Goal: Communication & Community: Participate in discussion

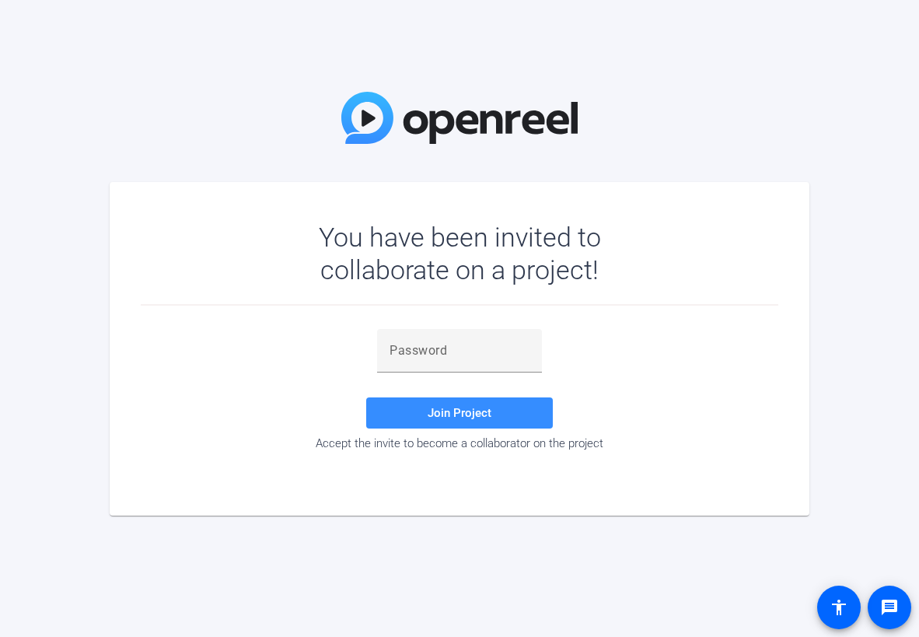
drag, startPoint x: 77, startPoint y: 393, endPoint x: 205, endPoint y: 357, distance: 133.2
click at [79, 393] on div "You have been invited to collaborate on a project! Join Project Accept the invi…" at bounding box center [459, 318] width 919 height 637
click at [445, 353] on input "text" at bounding box center [460, 350] width 140 height 19
paste input "]T[r#^"
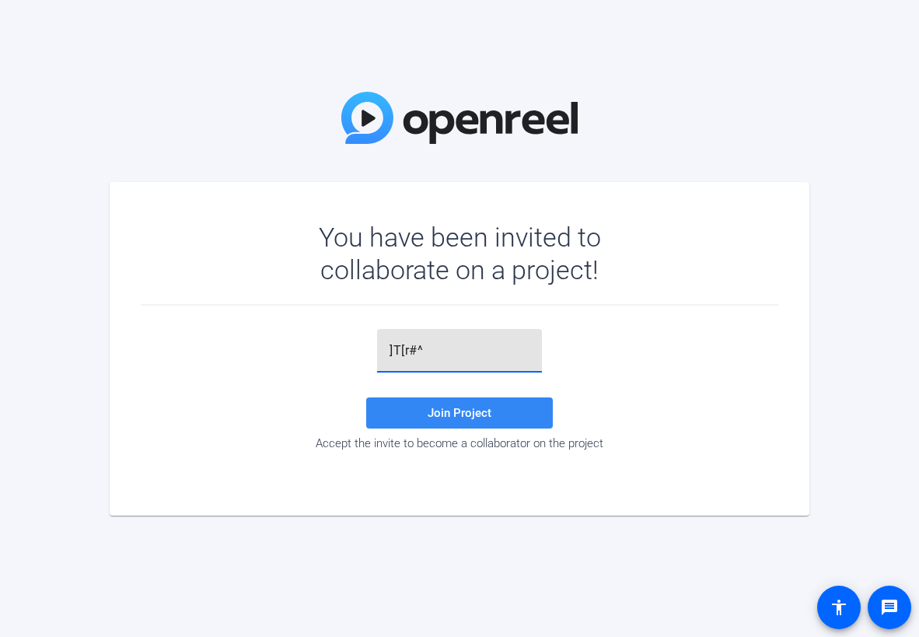
type input "]T[r#^"
click at [470, 413] on span "Join Project" at bounding box center [460, 413] width 64 height 14
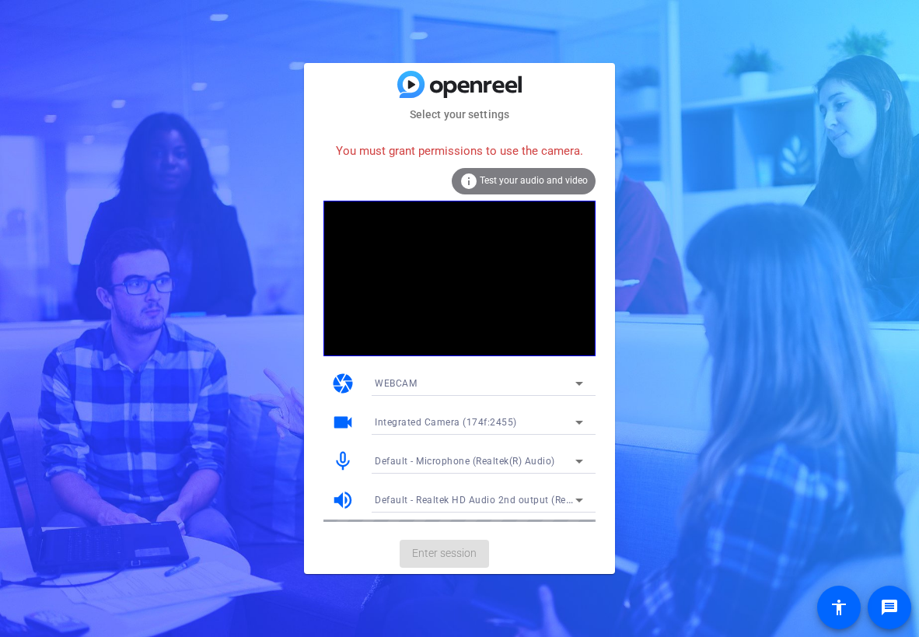
click at [494, 376] on div "WEBCAM" at bounding box center [475, 382] width 201 height 19
click at [413, 413] on span "WEBCAM" at bounding box center [395, 414] width 41 height 19
click at [527, 176] on span "Test your audio and video" at bounding box center [534, 180] width 108 height 11
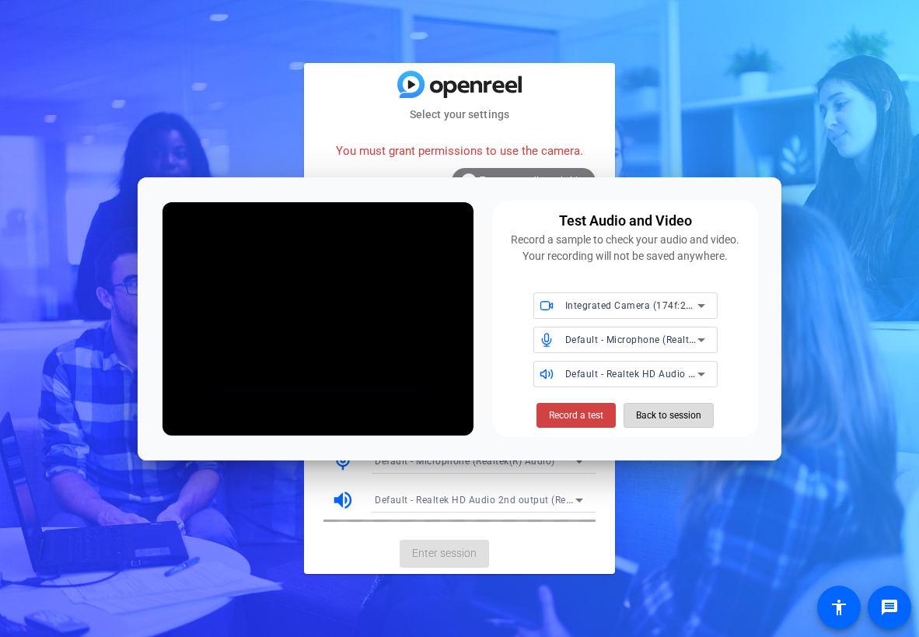
click at [667, 418] on span "Back to session" at bounding box center [668, 415] width 65 height 30
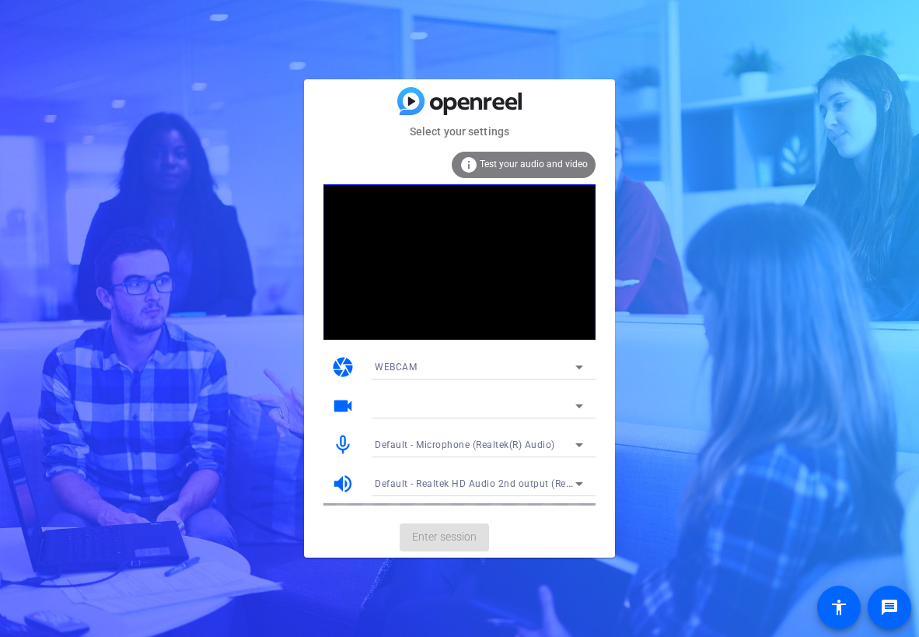
click at [435, 202] on video at bounding box center [459, 261] width 272 height 155
click at [436, 365] on div "WEBCAM" at bounding box center [475, 366] width 201 height 19
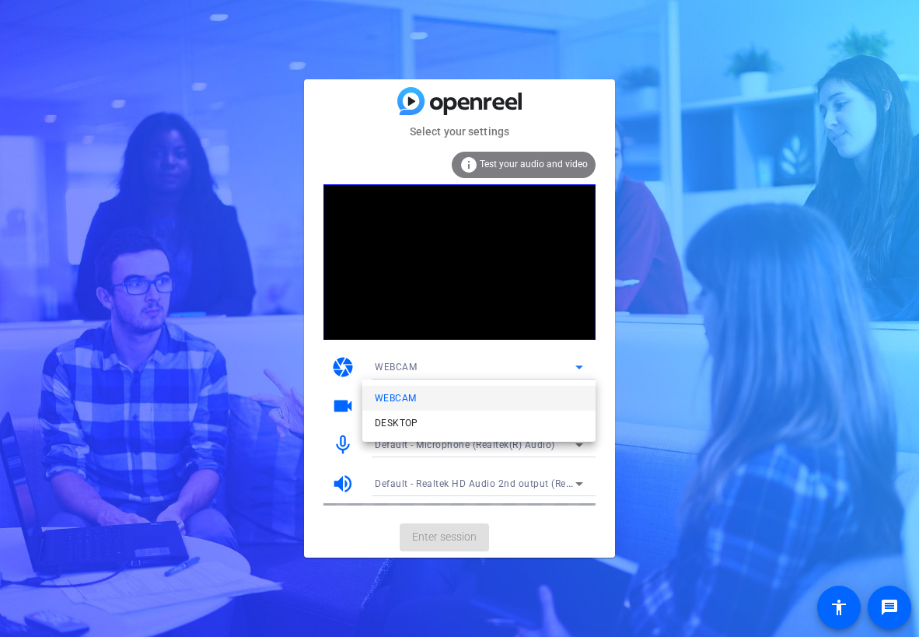
click at [328, 551] on div at bounding box center [459, 318] width 919 height 637
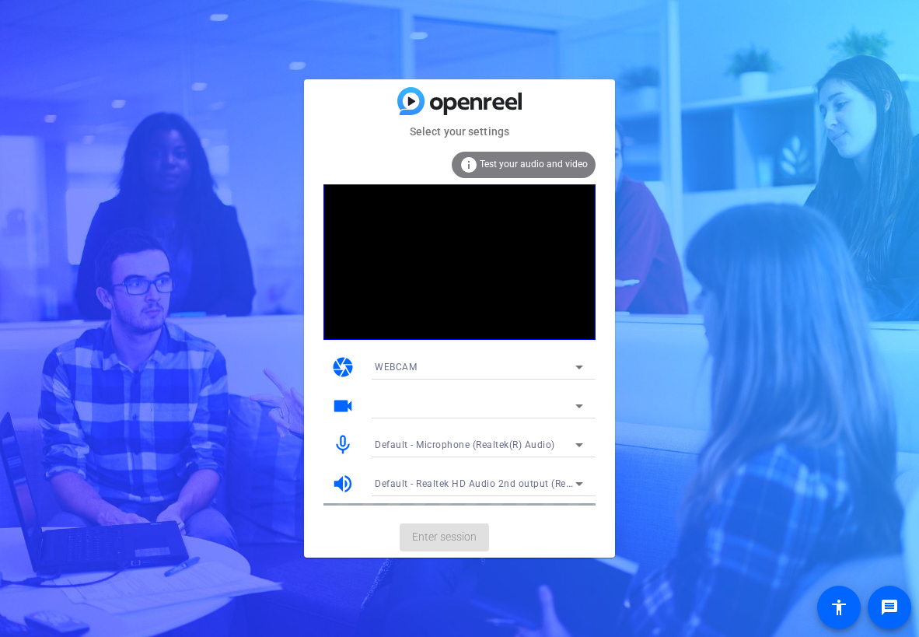
click at [402, 402] on div at bounding box center [475, 406] width 201 height 19
click at [469, 438] on span "Integrated Camera (174f:2455)" at bounding box center [444, 437] width 139 height 19
click at [520, 159] on span "Test your audio and video" at bounding box center [534, 164] width 108 height 11
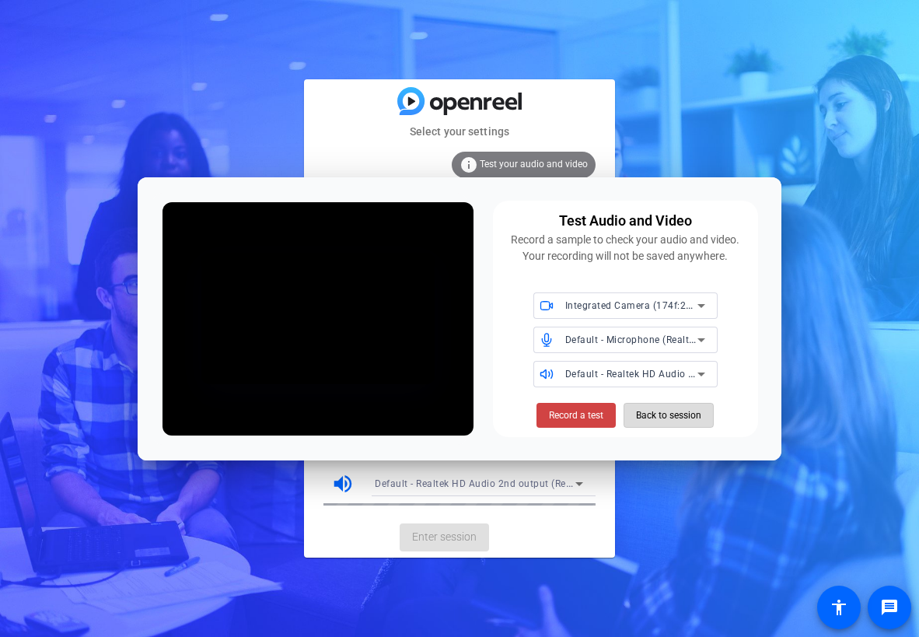
click at [678, 416] on span "Back to session" at bounding box center [668, 415] width 65 height 30
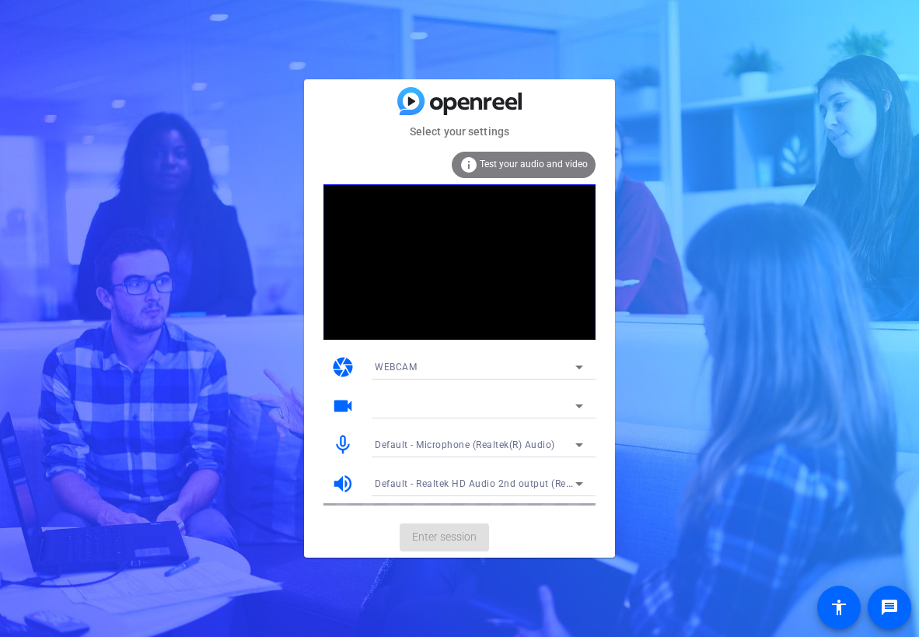
click at [466, 376] on div "WEBCAM" at bounding box center [475, 366] width 201 height 19
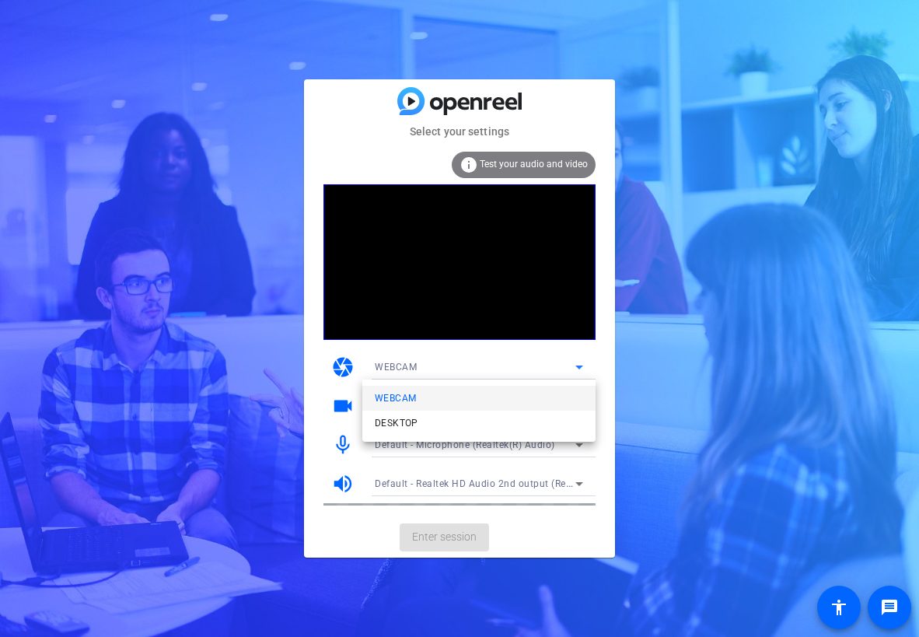
click at [340, 536] on div at bounding box center [459, 318] width 919 height 637
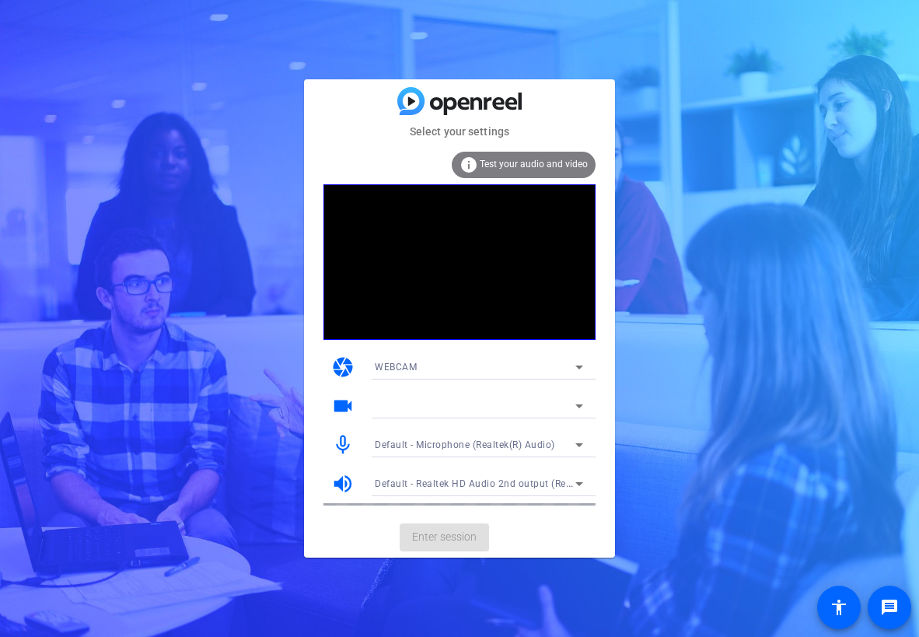
click at [404, 409] on div at bounding box center [475, 406] width 201 height 19
click at [428, 435] on span "Integrated Camera (174f:2455)" at bounding box center [444, 437] width 139 height 19
click at [456, 533] on mat-card-actions "Enter session" at bounding box center [459, 537] width 311 height 40
click at [525, 152] on div "info Test your audio and video" at bounding box center [524, 165] width 144 height 26
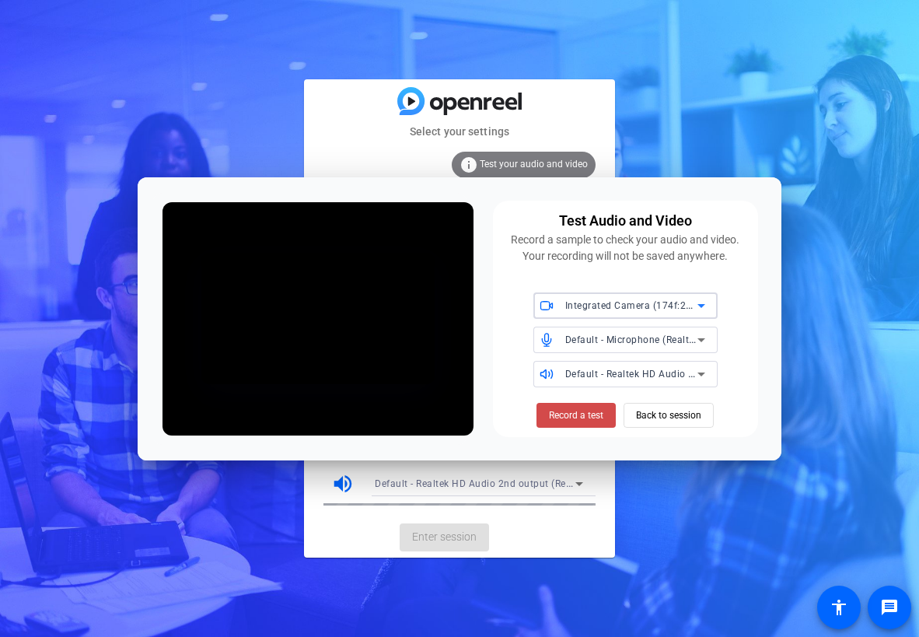
click at [580, 417] on span "Record a test" at bounding box center [576, 415] width 54 height 14
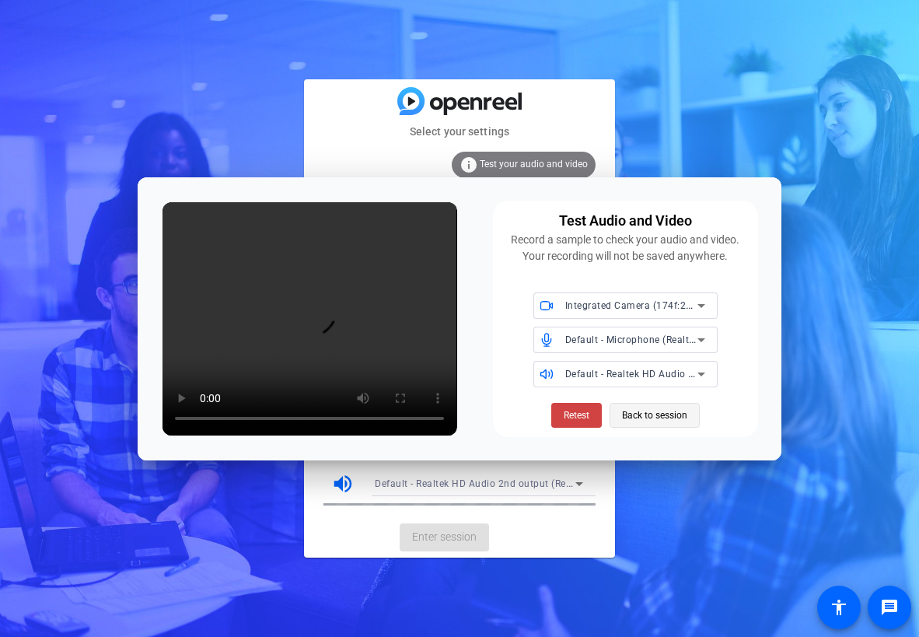
click at [652, 418] on span "Back to session" at bounding box center [654, 415] width 65 height 30
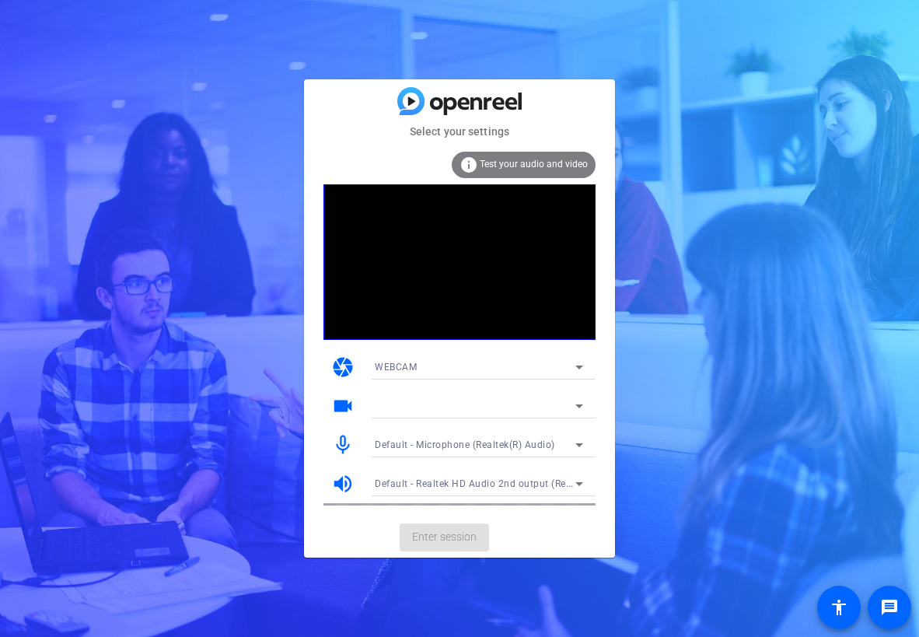
click at [457, 535] on mat-card-actions "Enter session" at bounding box center [459, 537] width 311 height 40
click at [458, 535] on mat-card-actions "Enter session" at bounding box center [459, 537] width 311 height 40
drag, startPoint x: 458, startPoint y: 535, endPoint x: 435, endPoint y: 426, distance: 111.2
click at [435, 426] on div at bounding box center [478, 426] width 233 height 17
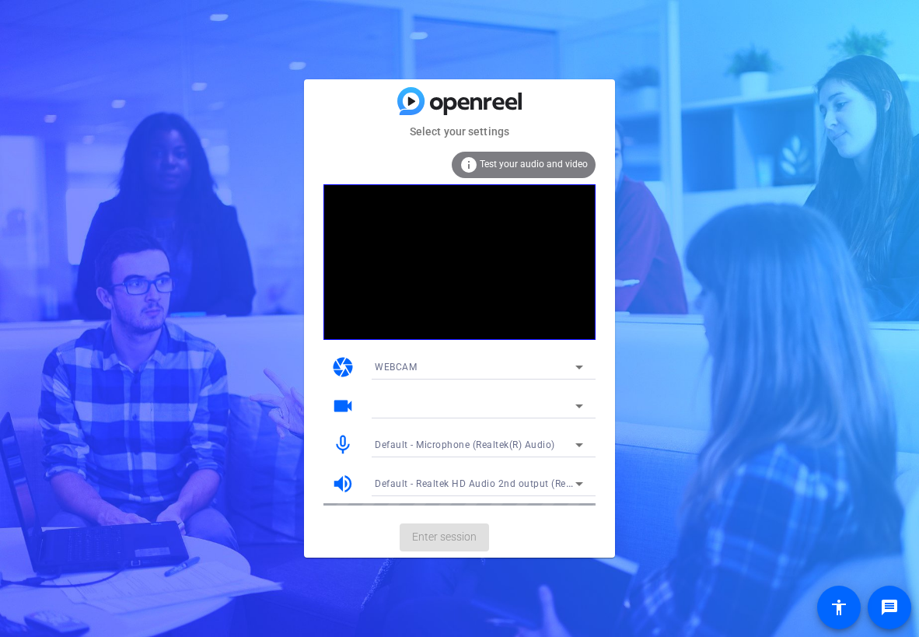
click at [437, 405] on div at bounding box center [475, 406] width 201 height 19
click at [438, 405] on div at bounding box center [459, 318] width 919 height 637
click at [534, 540] on mat-card-actions "Enter session" at bounding box center [459, 537] width 311 height 40
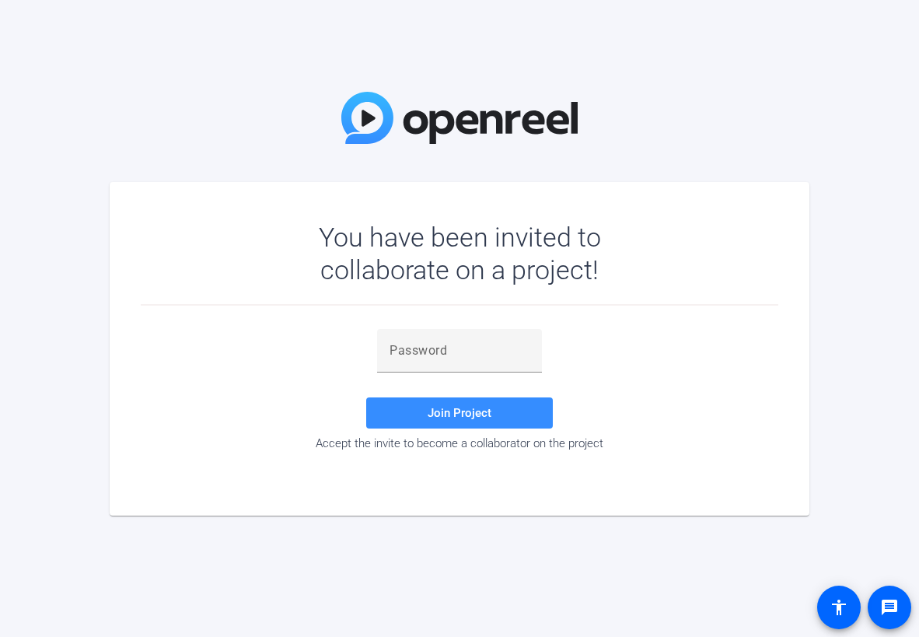
click at [93, 399] on div "You have been invited to collaborate on a project! Join Project Accept the invi…" at bounding box center [459, 318] width 919 height 637
click at [93, 438] on div "You have been invited to collaborate on a project! Join Project Accept the invi…" at bounding box center [459, 318] width 919 height 637
click at [464, 358] on input "text" at bounding box center [460, 350] width 140 height 19
paste input "]T[r#^"
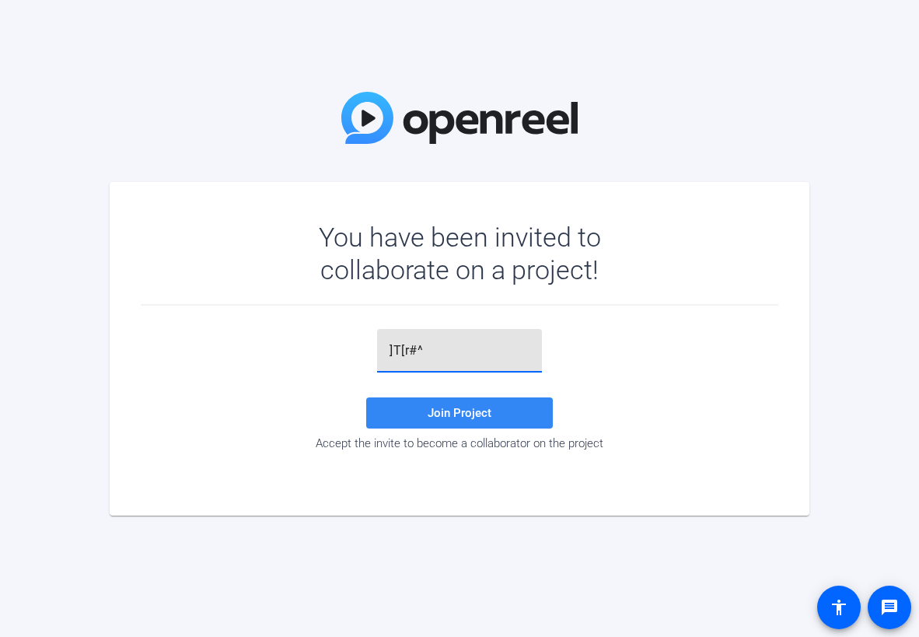
type input "]T[r#^"
click at [470, 410] on span "Join Project" at bounding box center [460, 413] width 64 height 14
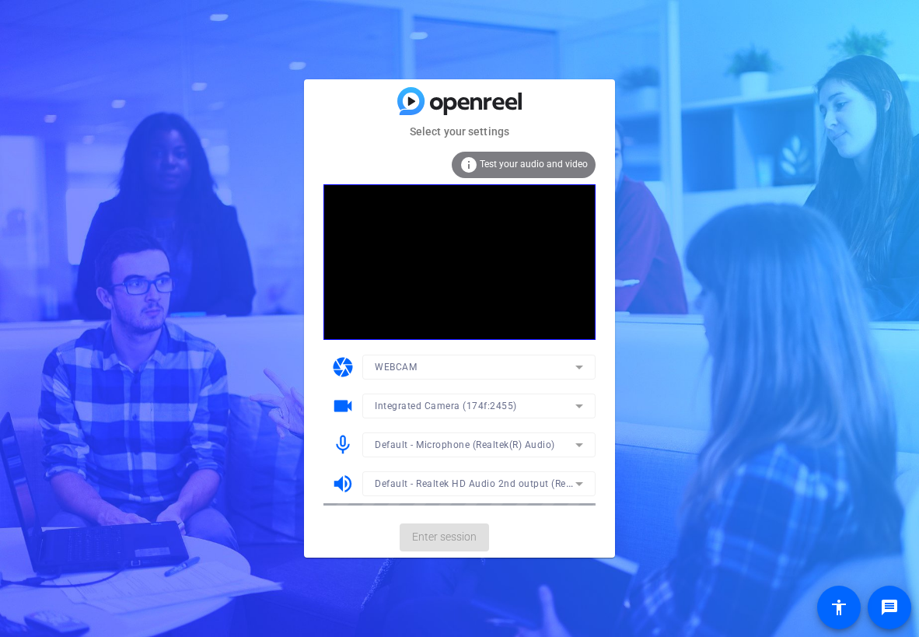
click at [336, 126] on mat-card-subtitle "Select your settings" at bounding box center [459, 131] width 311 height 17
click at [449, 537] on span "Enter session" at bounding box center [444, 537] width 65 height 16
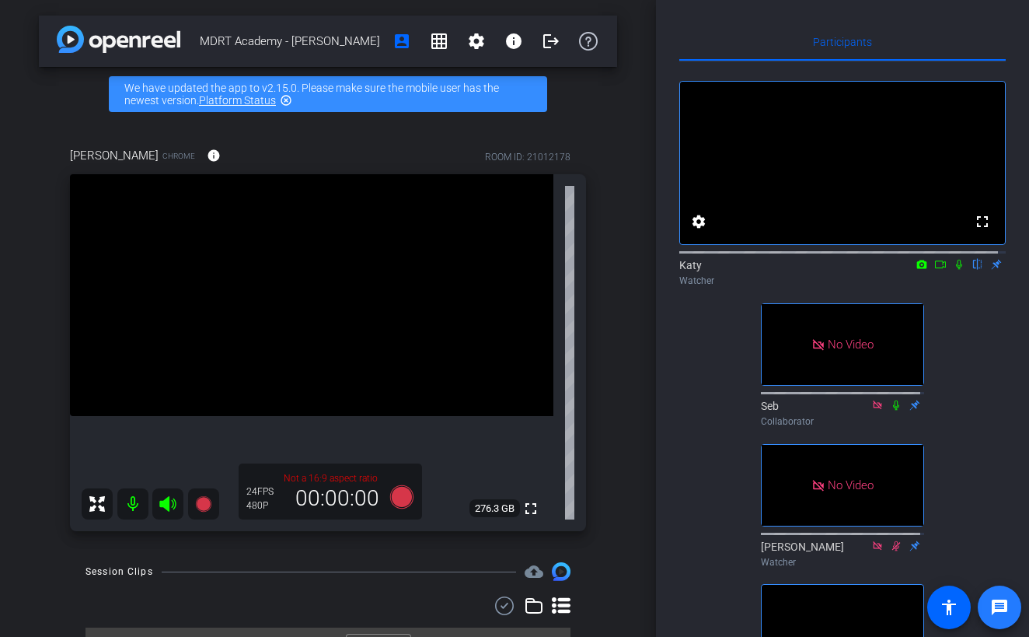
click at [918, 606] on mat-icon "message" at bounding box center [1000, 607] width 19 height 19
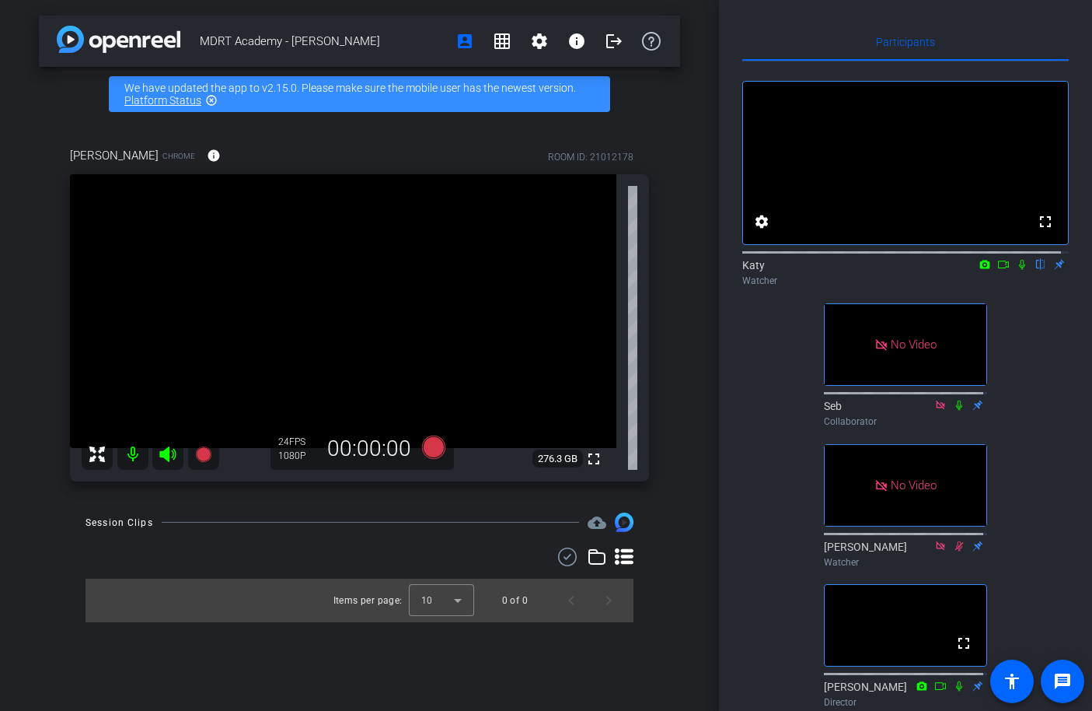
click at [918, 270] on icon at bounding box center [985, 264] width 12 height 11
click at [918, 281] on div at bounding box center [546, 355] width 1092 height 711
click at [918, 173] on video at bounding box center [905, 163] width 325 height 162
click at [918, 270] on icon at bounding box center [1022, 265] width 6 height 10
click at [918, 270] on icon at bounding box center [1004, 264] width 12 height 11
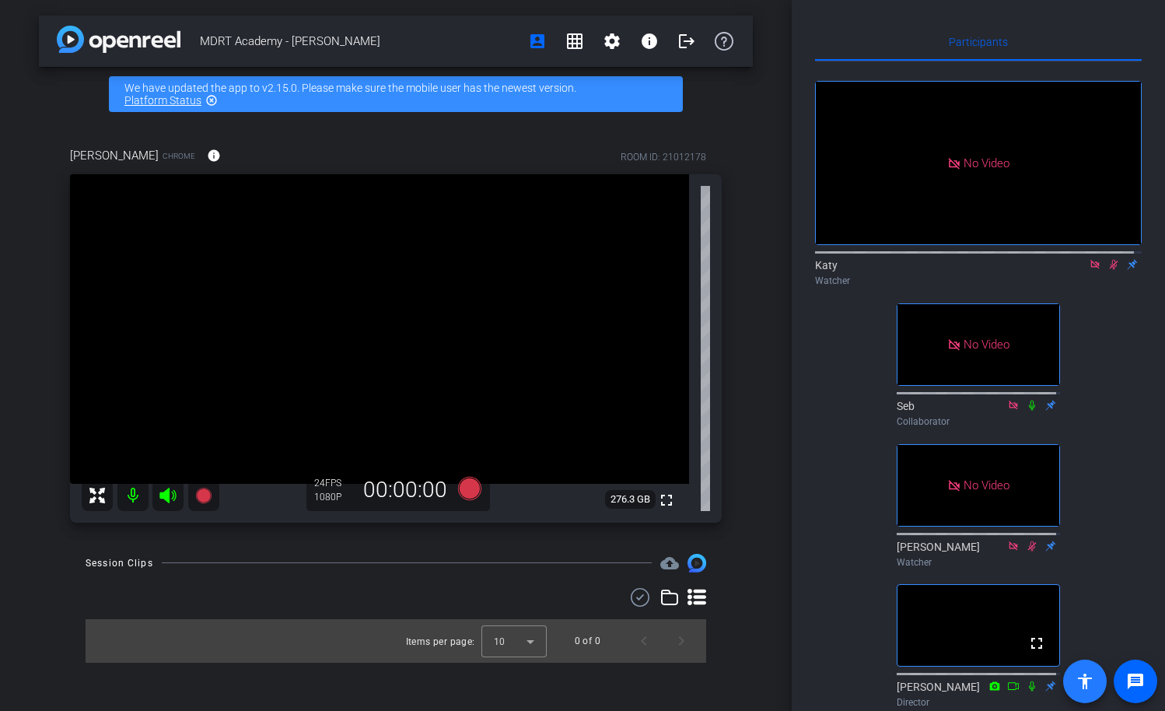
click at [918, 636] on mat-icon "accessibility" at bounding box center [1084, 681] width 19 height 19
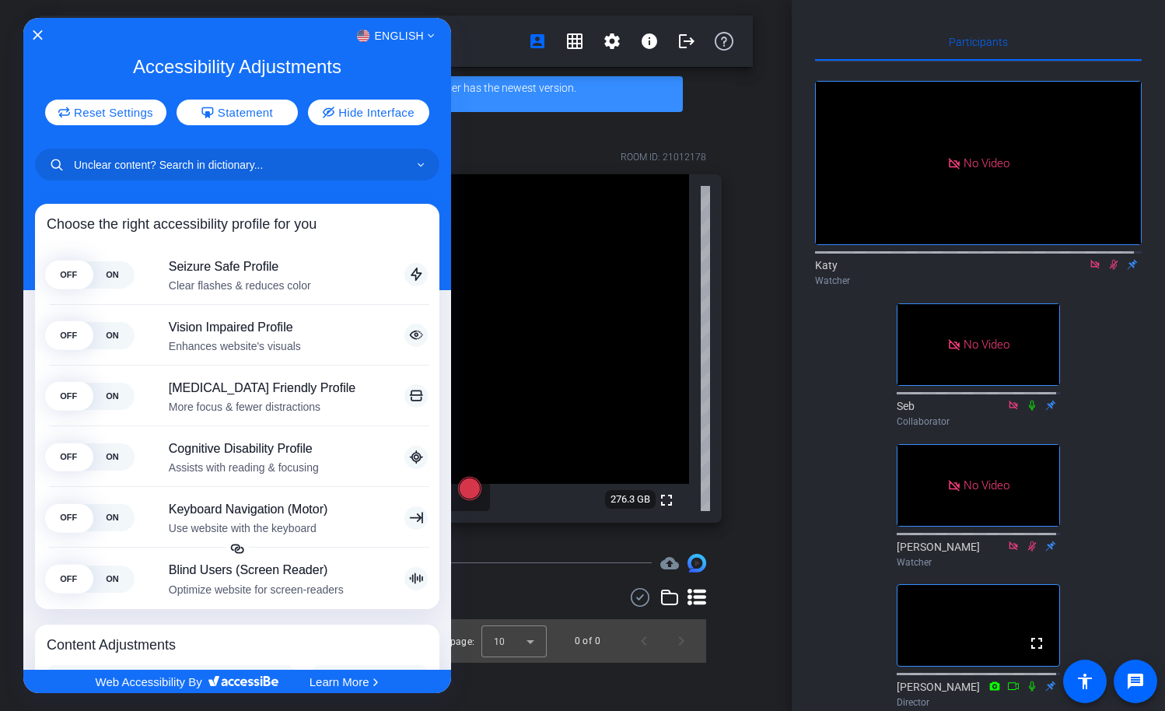
click at [36, 29] on div "English" at bounding box center [237, 36] width 428 height 20
click at [37, 31] on icon "Close Accessibility Interface" at bounding box center [37, 35] width 11 height 11
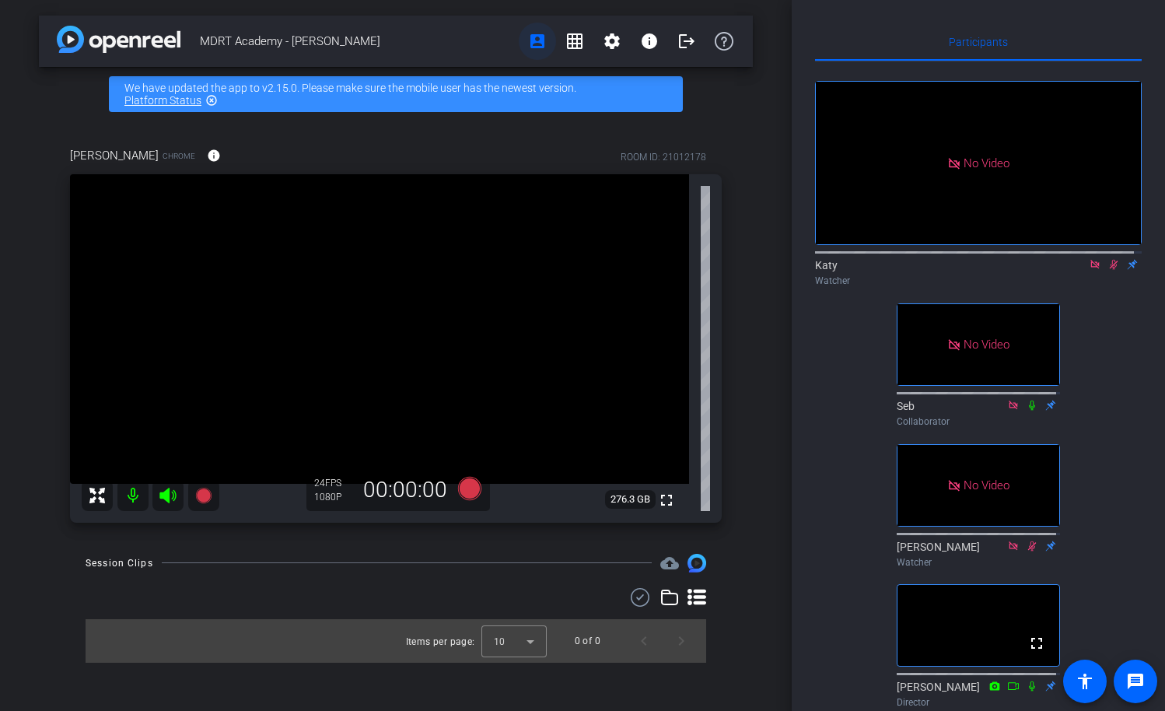
click at [533, 43] on mat-icon "account_box" at bounding box center [537, 41] width 19 height 19
click at [575, 38] on mat-icon "grid_on" at bounding box center [574, 41] width 19 height 19
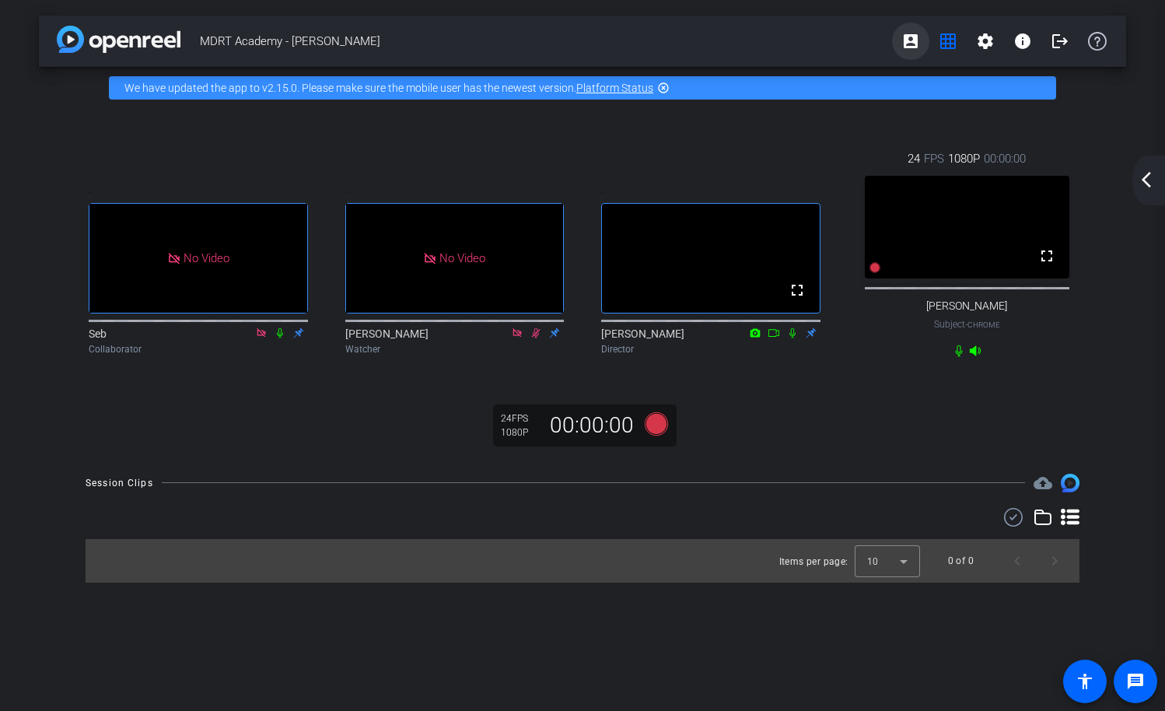
click at [908, 42] on mat-icon "account_box" at bounding box center [910, 41] width 19 height 19
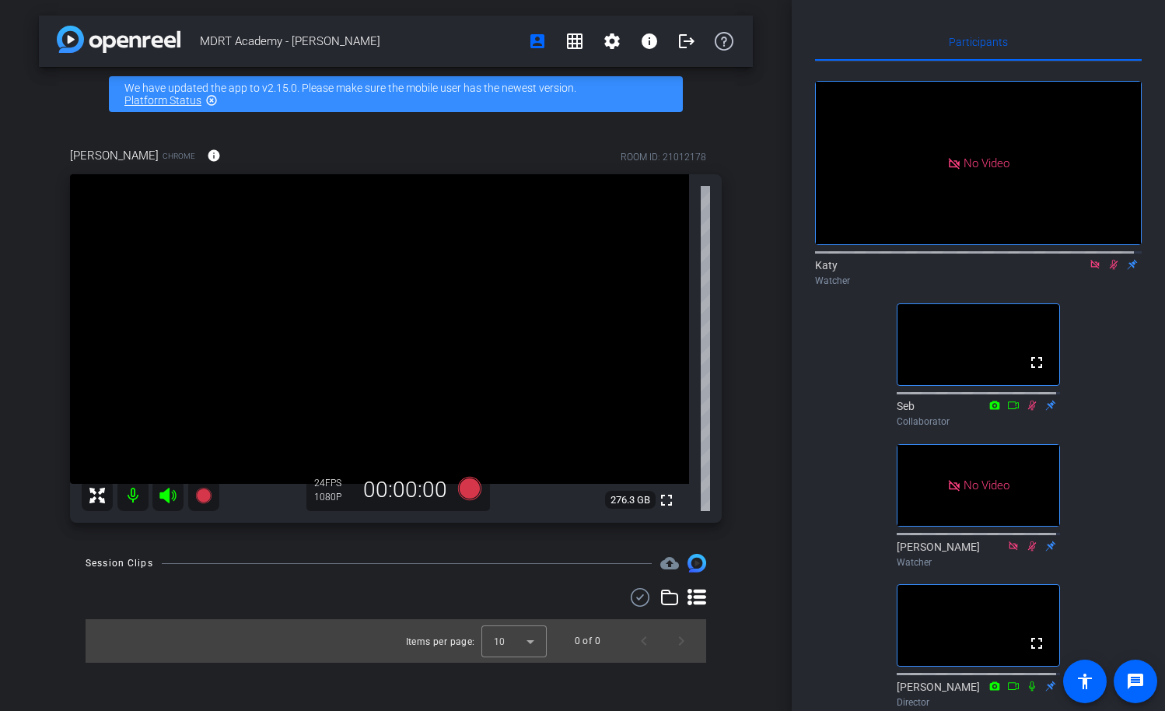
click at [33, 332] on div "MDRT Academy - [PERSON_NAME] account_box grid_on settings info logout We have u…" at bounding box center [395, 355] width 791 height 711
click at [753, 331] on div "MDRT Academy - [PERSON_NAME] account_box grid_on settings info logout We have u…" at bounding box center [395, 355] width 791 height 711
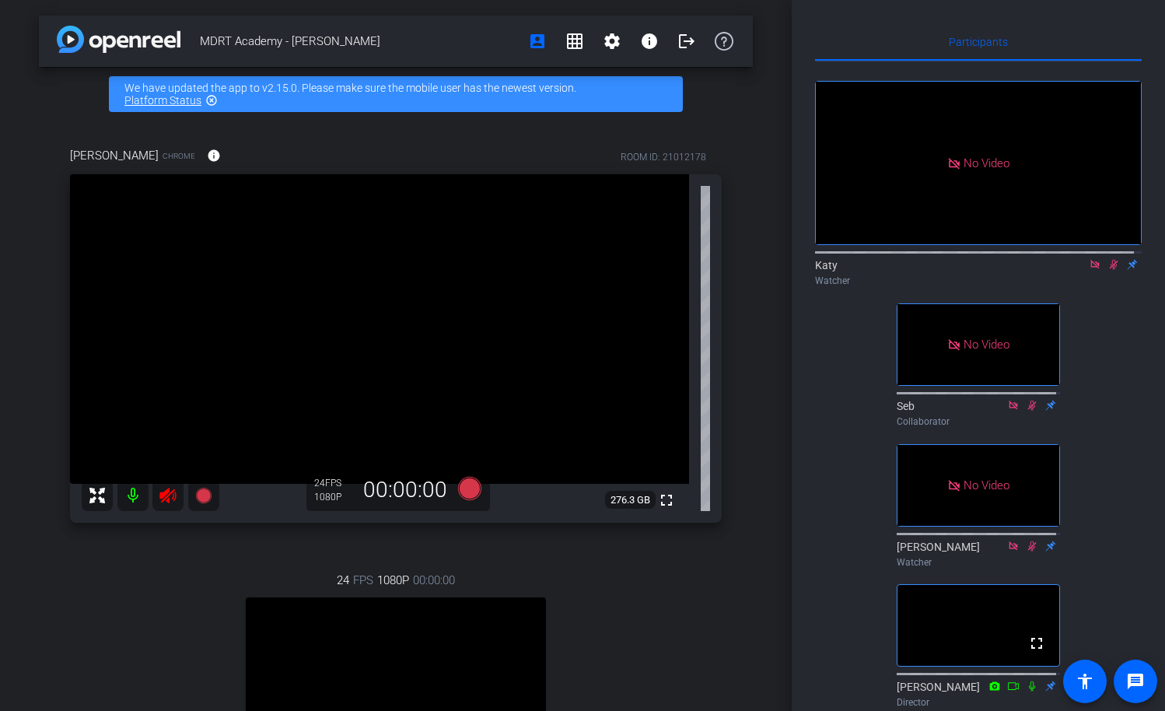
click at [75, 617] on div "24 FPS 1080P 00:00:00 fullscreen Dr C Subject - iPhone 16 Plus 85% battery_std" at bounding box center [396, 703] width 652 height 315
click at [918, 270] on icon at bounding box center [1113, 265] width 9 height 10
click at [918, 270] on icon at bounding box center [1113, 264] width 12 height 11
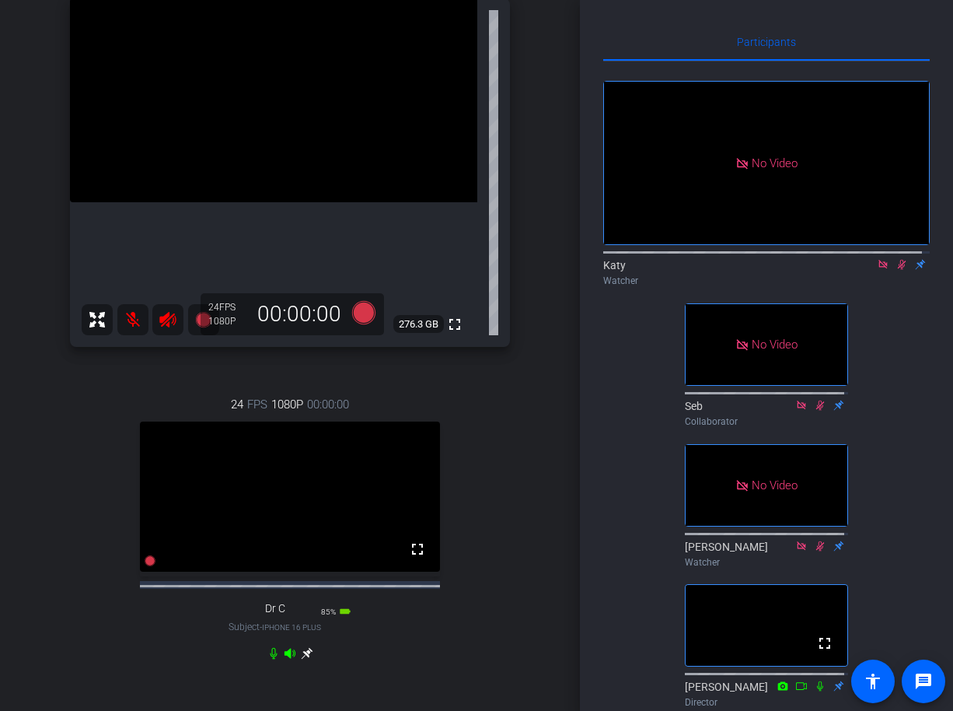
scroll to position [148, 0]
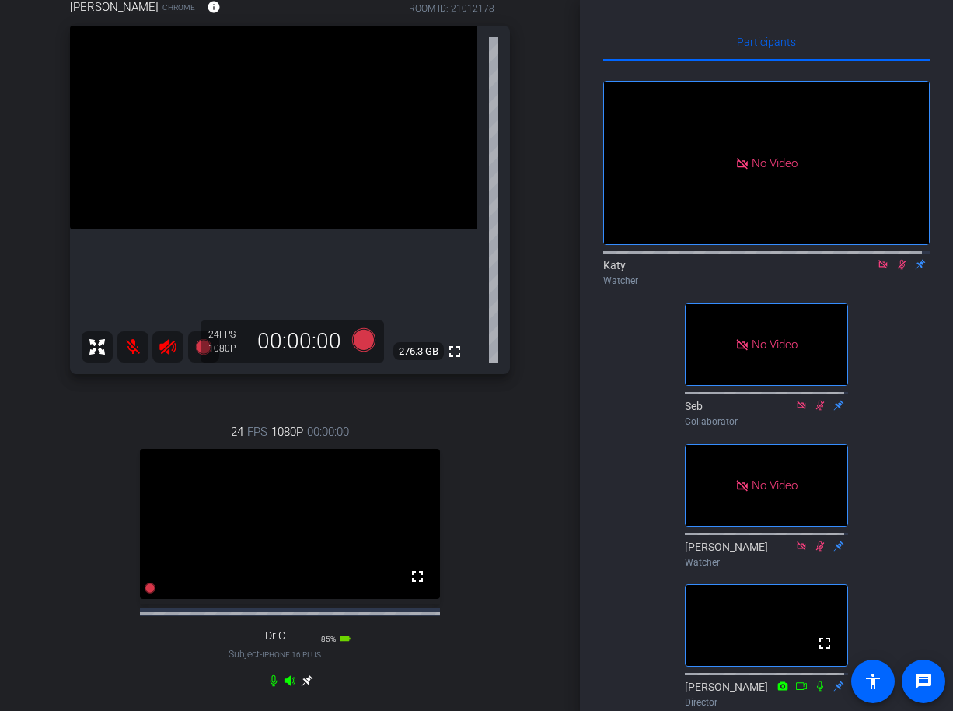
click at [896, 270] on icon at bounding box center [902, 264] width 12 height 11
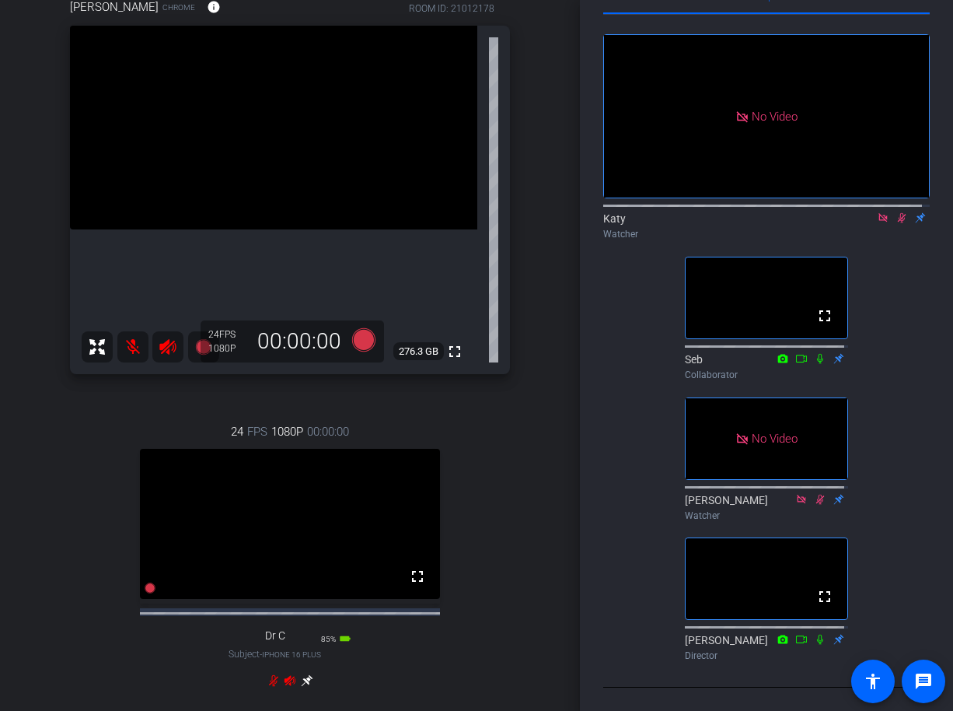
scroll to position [0, 0]
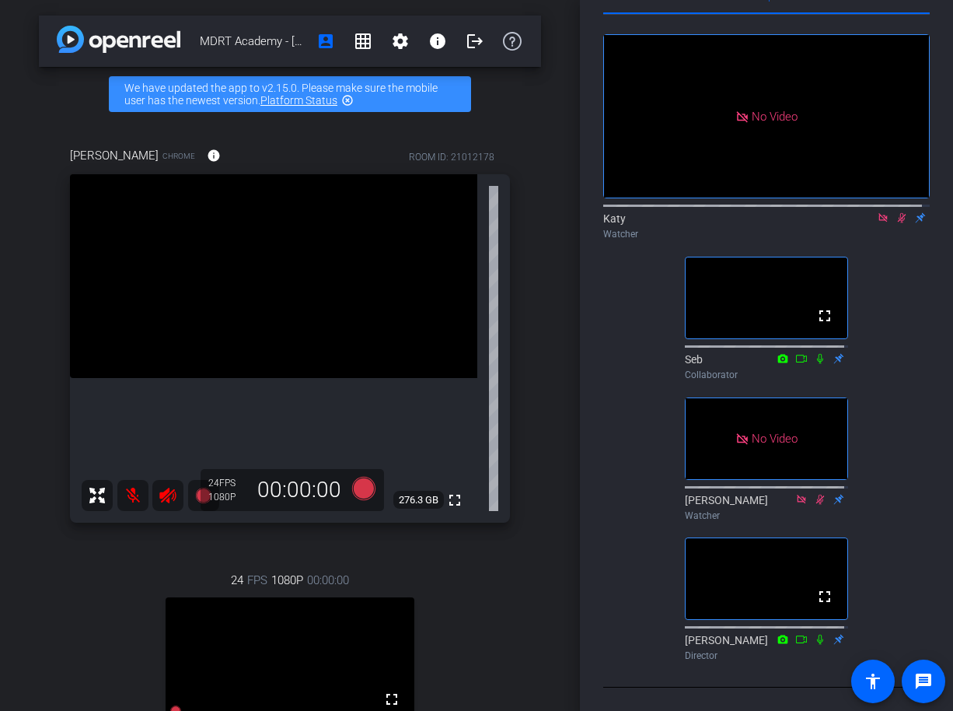
click at [57, 636] on div "[PERSON_NAME] Chrome info ROOM ID: 21012178 fullscreen 276.3 GB 24 FPS 1080P 00…" at bounding box center [290, 485] width 502 height 729
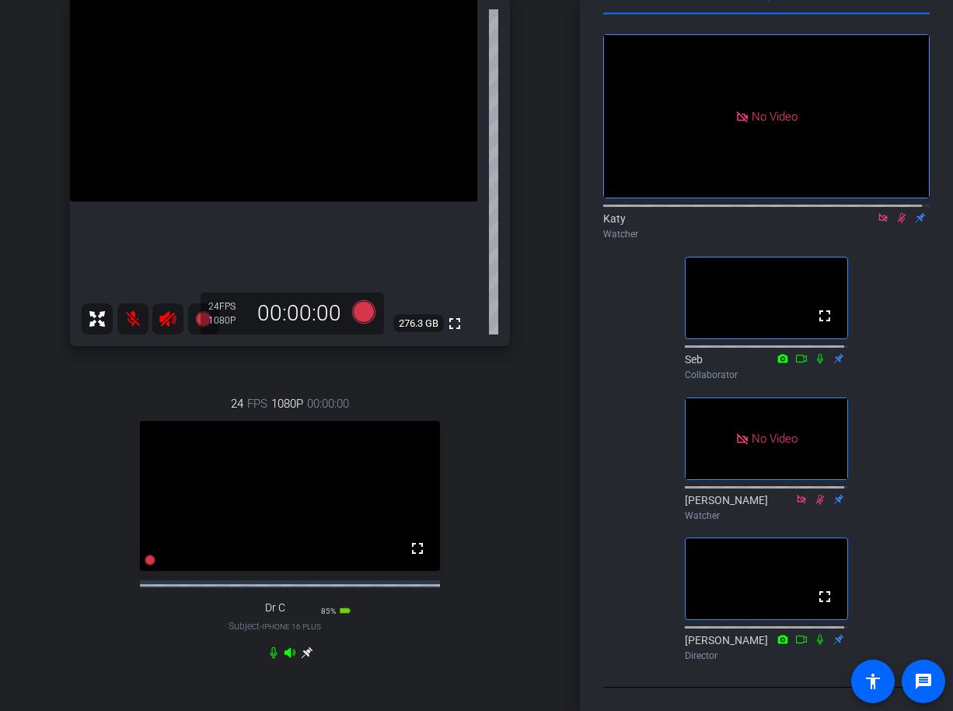
scroll to position [148, 0]
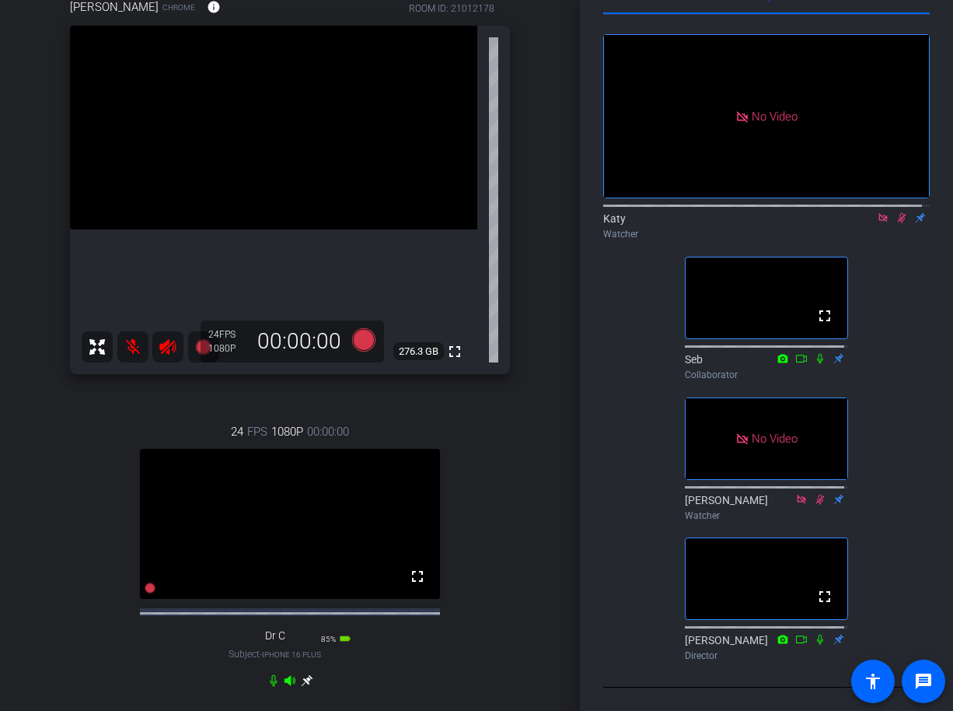
drag, startPoint x: 54, startPoint y: 562, endPoint x: 907, endPoint y: 338, distance: 881.8
click at [58, 561] on div "[PERSON_NAME] Chrome info ROOM ID: 21012178 fullscreen 276.3 GB 24 FPS 1080P 00…" at bounding box center [290, 350] width 502 height 755
click at [896, 212] on icon at bounding box center [902, 217] width 12 height 11
click at [898, 212] on icon at bounding box center [902, 217] width 12 height 11
click at [898, 213] on icon at bounding box center [902, 218] width 9 height 10
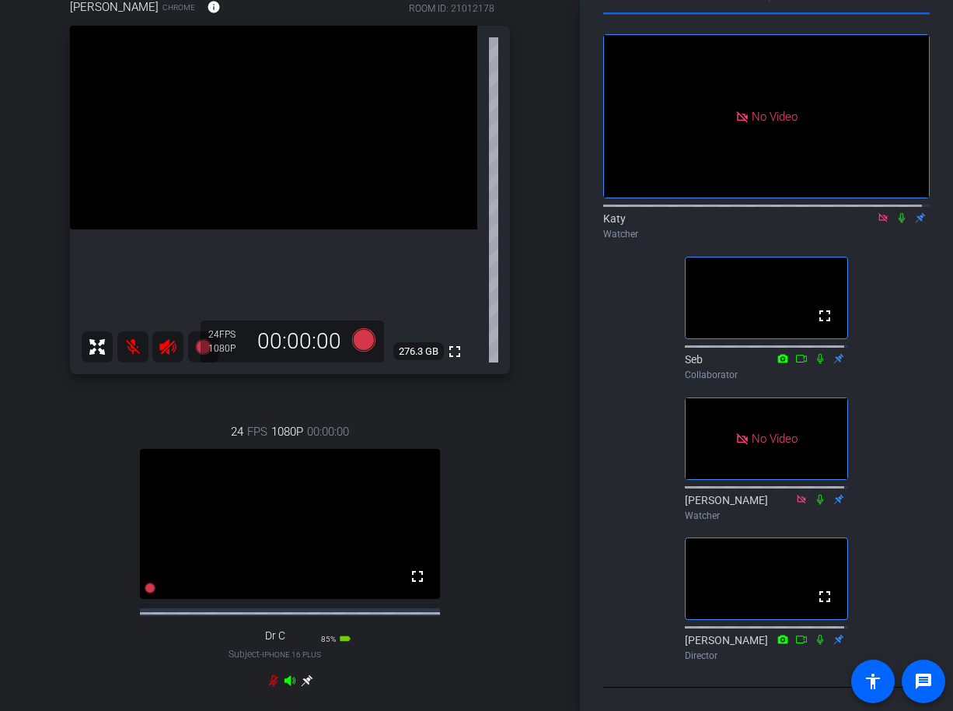
click at [896, 212] on icon at bounding box center [902, 217] width 12 height 11
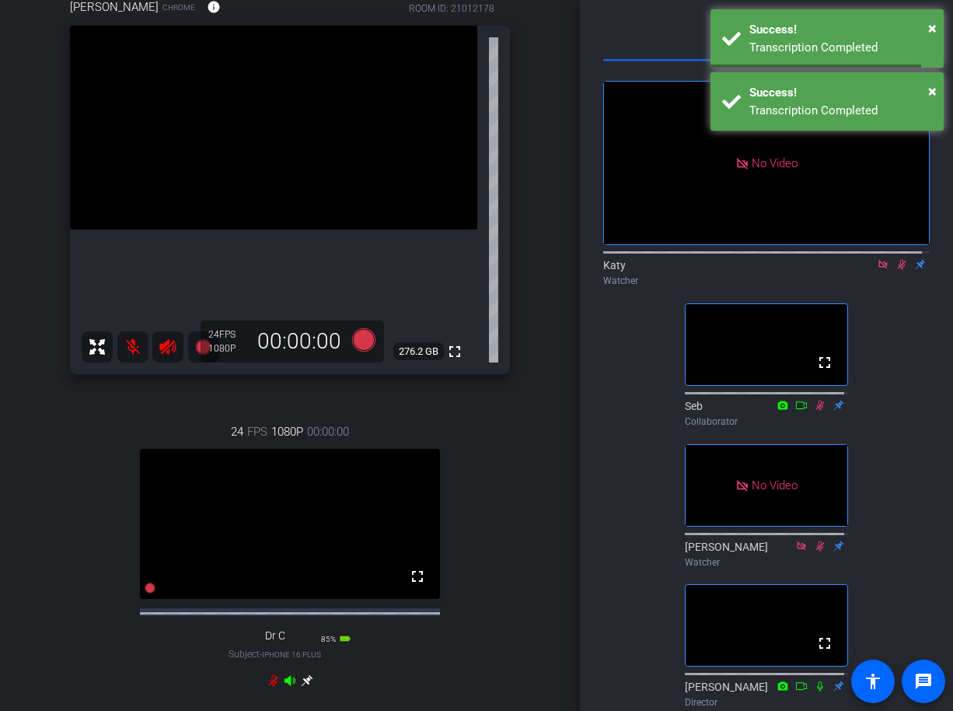
scroll to position [114, 0]
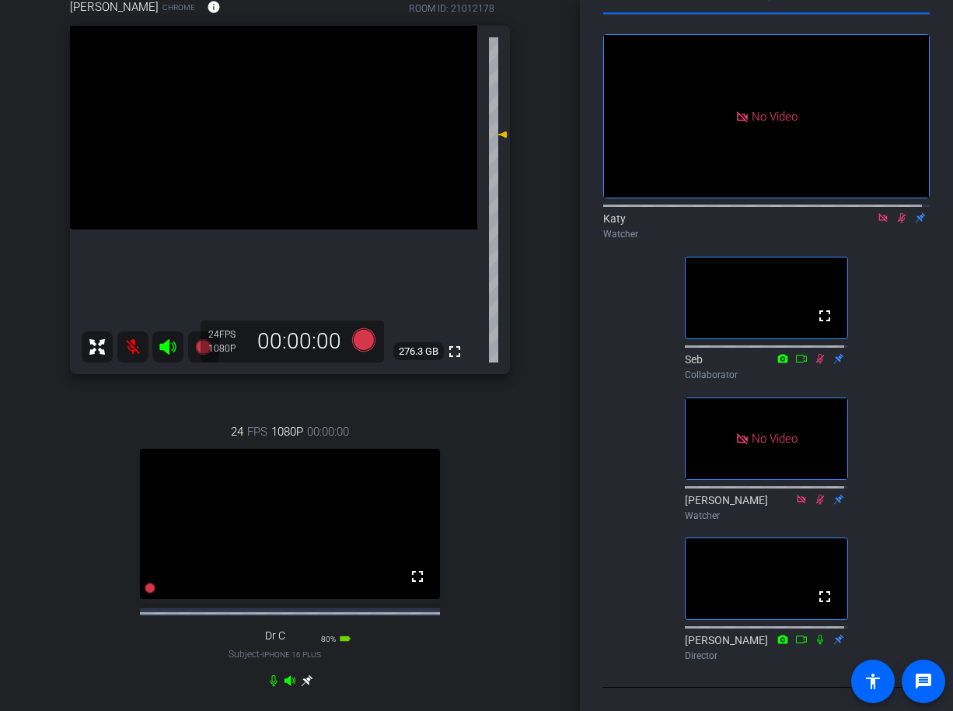
click at [16, 367] on div "MDRT Academy - [PERSON_NAME] account_box grid_on settings info logout We have u…" at bounding box center [290, 207] width 580 height 711
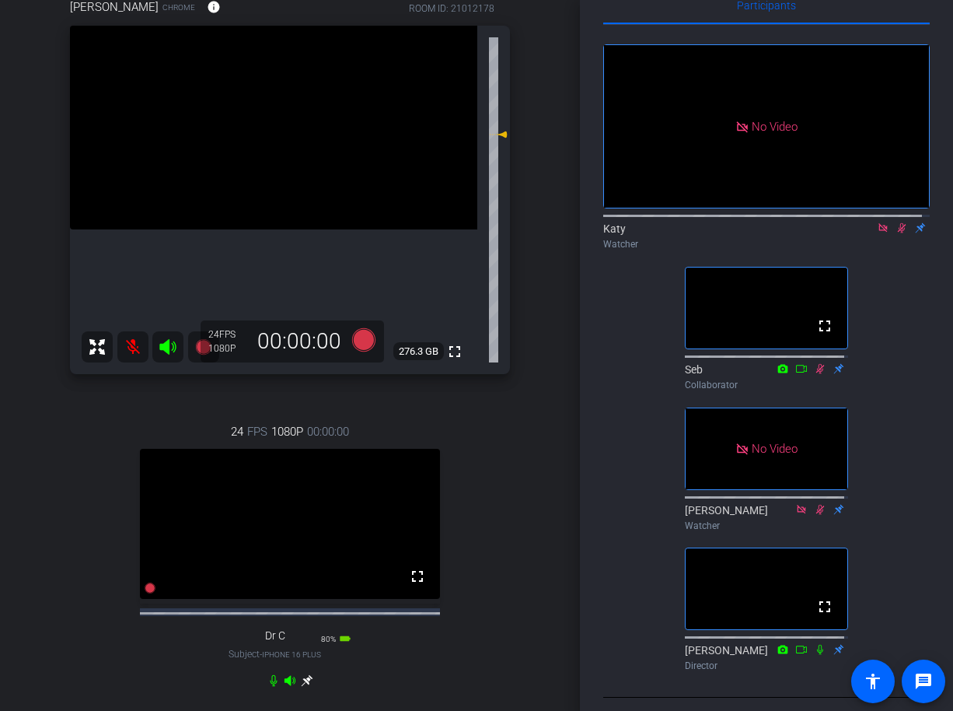
click at [58, 433] on div "[PERSON_NAME] Chrome info ROOM ID: 21012178 fullscreen 276.3 GB 24 FPS 1080P 00…" at bounding box center [290, 350] width 502 height 755
click at [896, 233] on icon at bounding box center [902, 227] width 12 height 11
click at [899, 233] on icon at bounding box center [902, 227] width 12 height 11
click at [58, 581] on div "[PERSON_NAME] Chrome info ROOM ID: 21012178 fullscreen 276.3 GB 24 FPS 1080P 00…" at bounding box center [290, 350] width 502 height 755
click at [22, 451] on div "MDRT Academy - [PERSON_NAME] account_box grid_on settings info logout We have u…" at bounding box center [290, 207] width 580 height 711
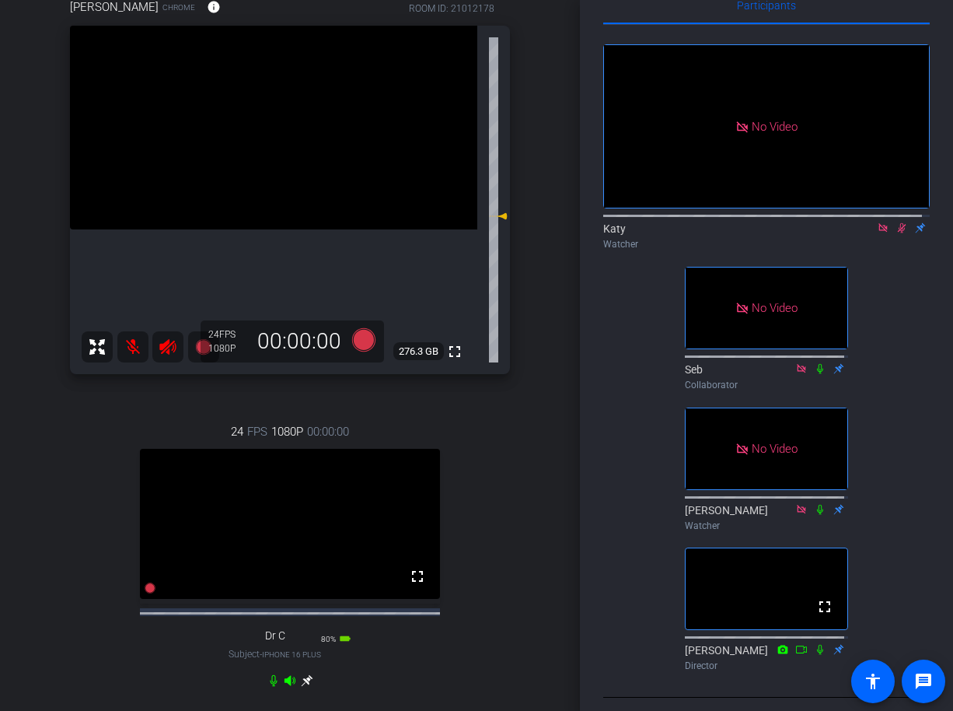
click at [896, 233] on icon at bounding box center [902, 227] width 12 height 11
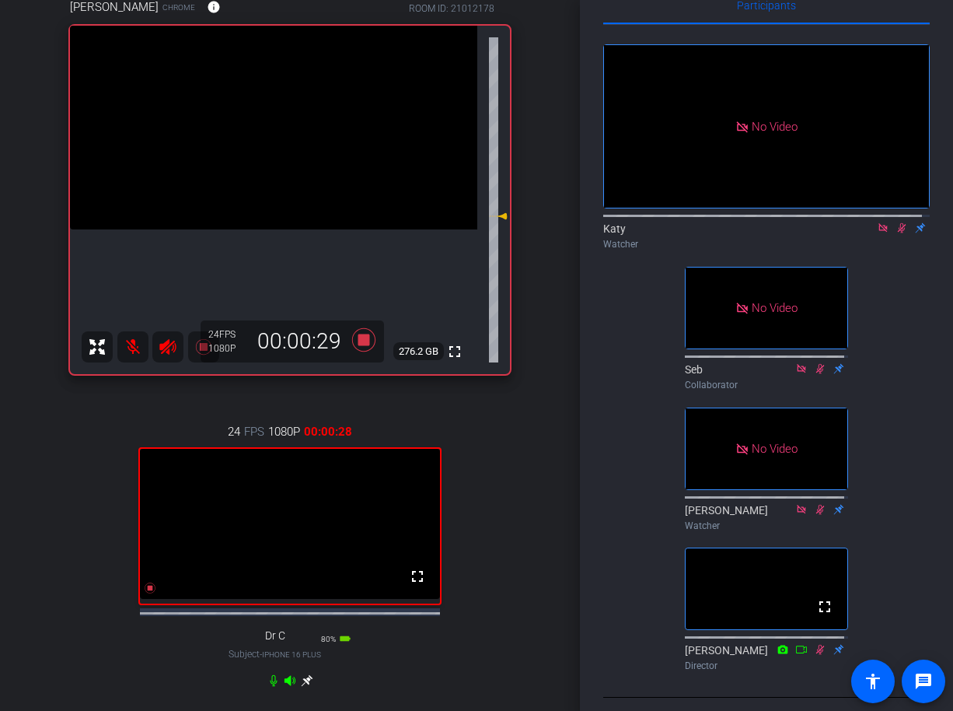
click at [7, 306] on div "MDRT Academy - [PERSON_NAME] account_box grid_on settings info logout We have u…" at bounding box center [290, 207] width 580 height 711
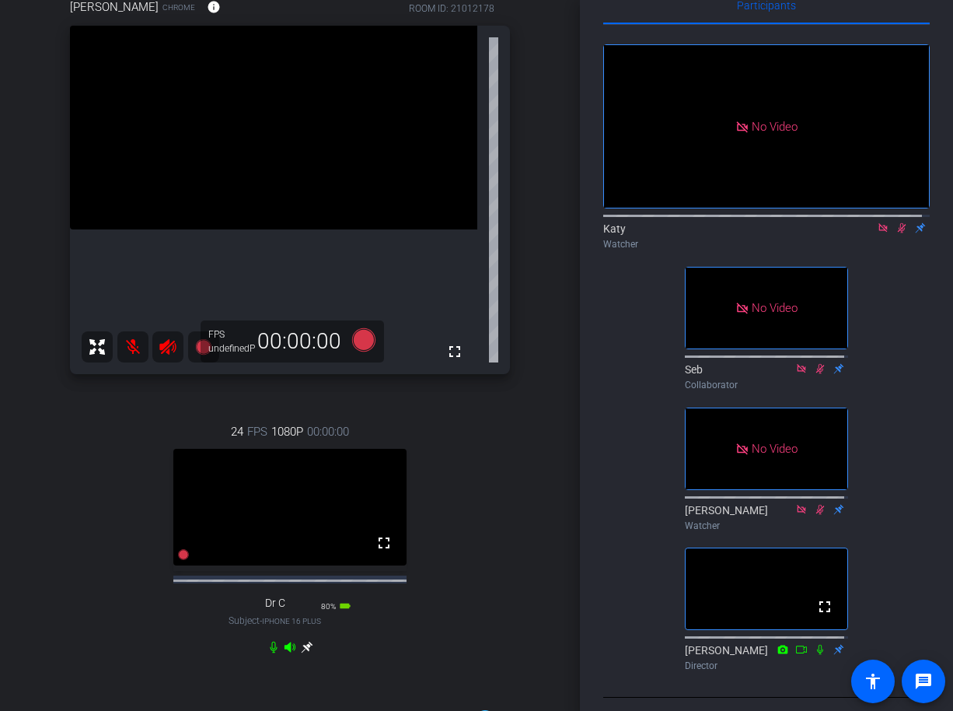
scroll to position [148, 0]
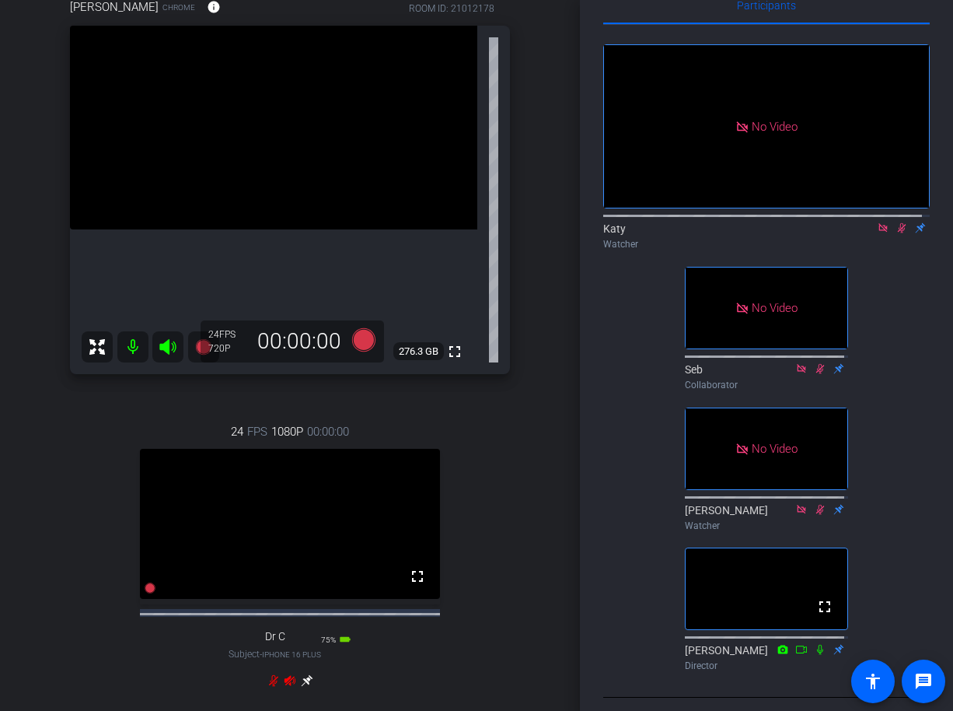
click at [896, 233] on icon at bounding box center [902, 227] width 12 height 11
click at [899, 233] on icon at bounding box center [902, 228] width 6 height 10
click at [898, 233] on icon at bounding box center [902, 228] width 9 height 10
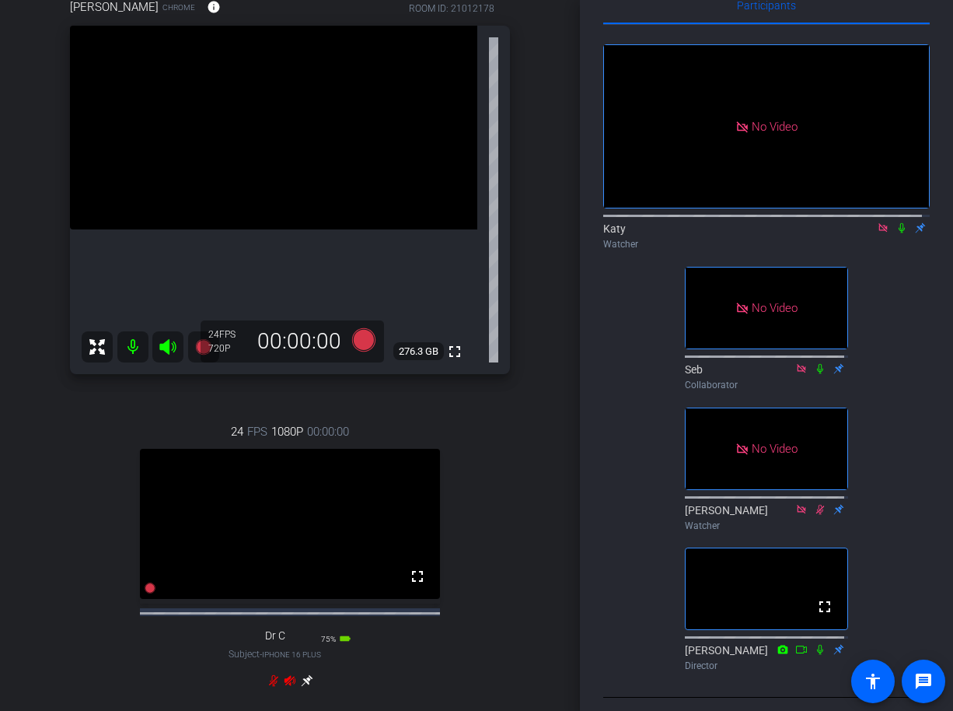
click at [896, 233] on icon at bounding box center [902, 227] width 12 height 11
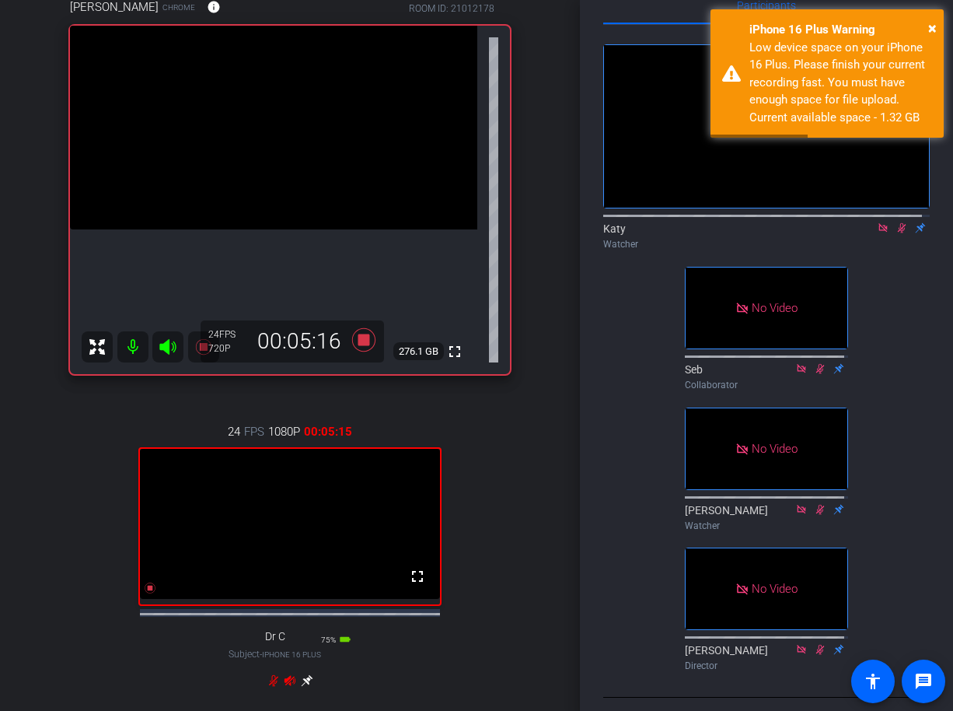
click at [47, 567] on div "[PERSON_NAME] Chrome info ROOM ID: 21012178 fullscreen 276.1 GB 24 FPS 720P 00:…" at bounding box center [290, 350] width 502 height 755
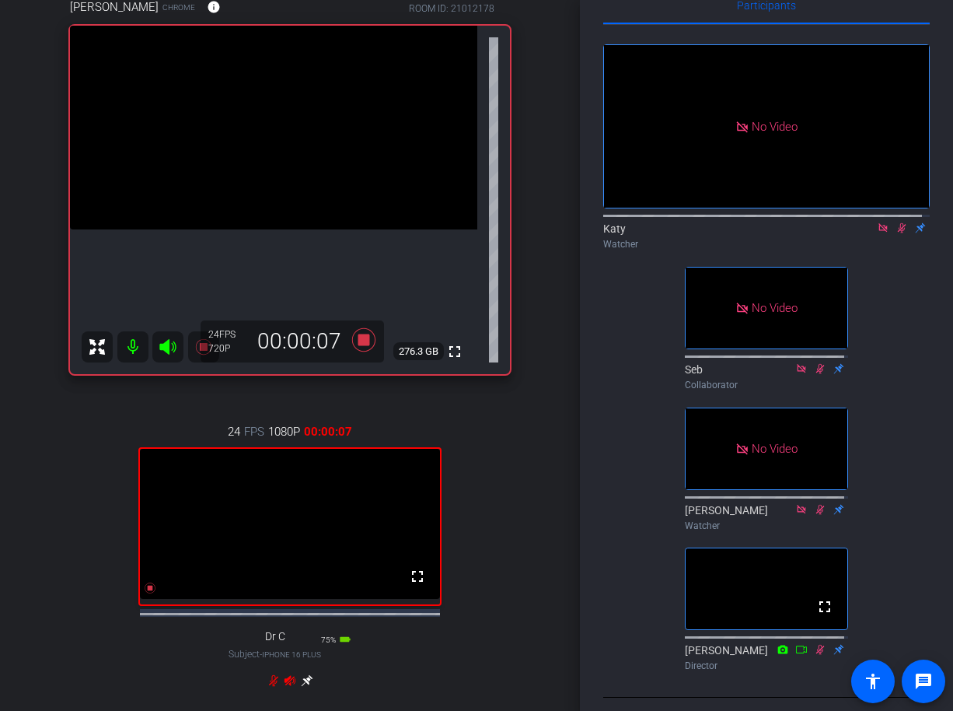
click at [918, 46] on div "Participants No Video Katy Watcher No Video Seb Collaborator No Video [PERSON_N…" at bounding box center [766, 355] width 373 height 711
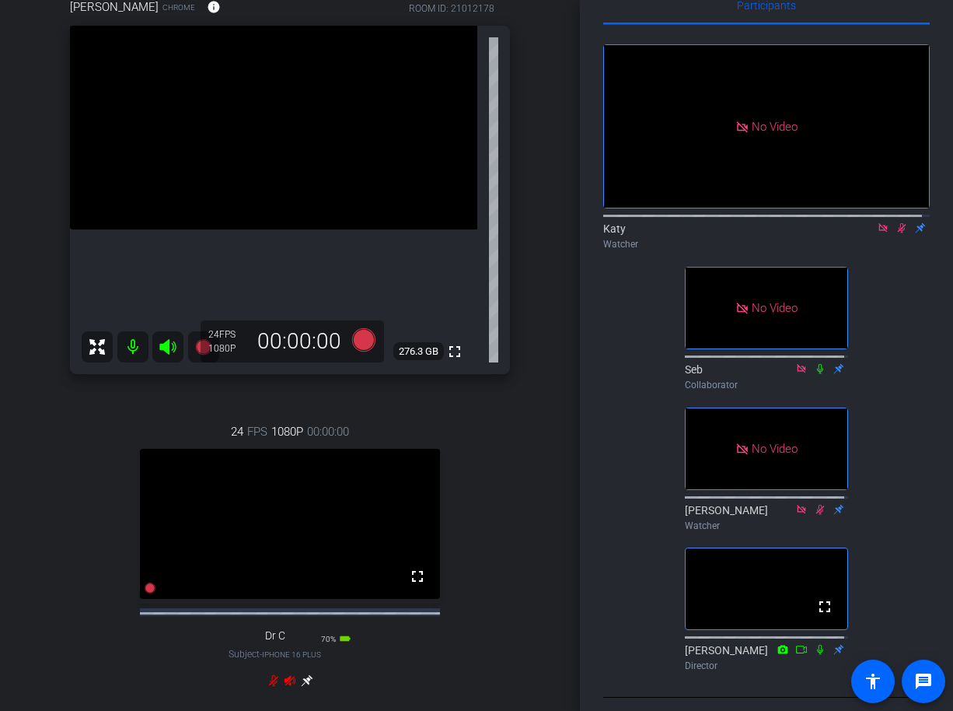
click at [896, 233] on icon at bounding box center [902, 227] width 12 height 11
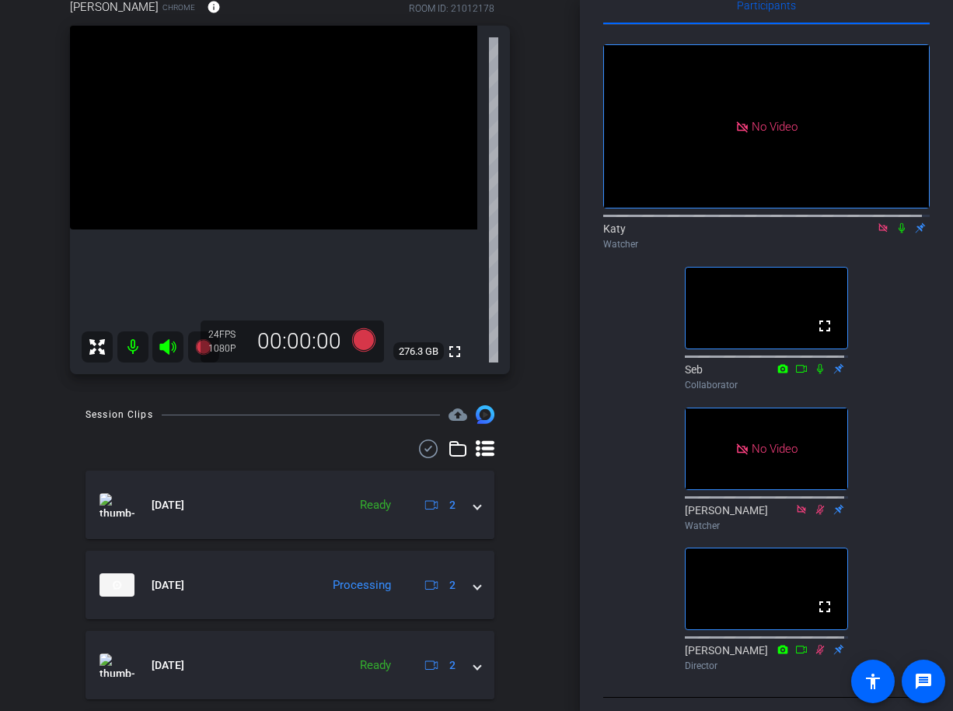
click at [896, 233] on icon at bounding box center [902, 227] width 12 height 11
click at [898, 233] on icon at bounding box center [902, 228] width 9 height 10
click at [896, 233] on icon at bounding box center [902, 227] width 12 height 11
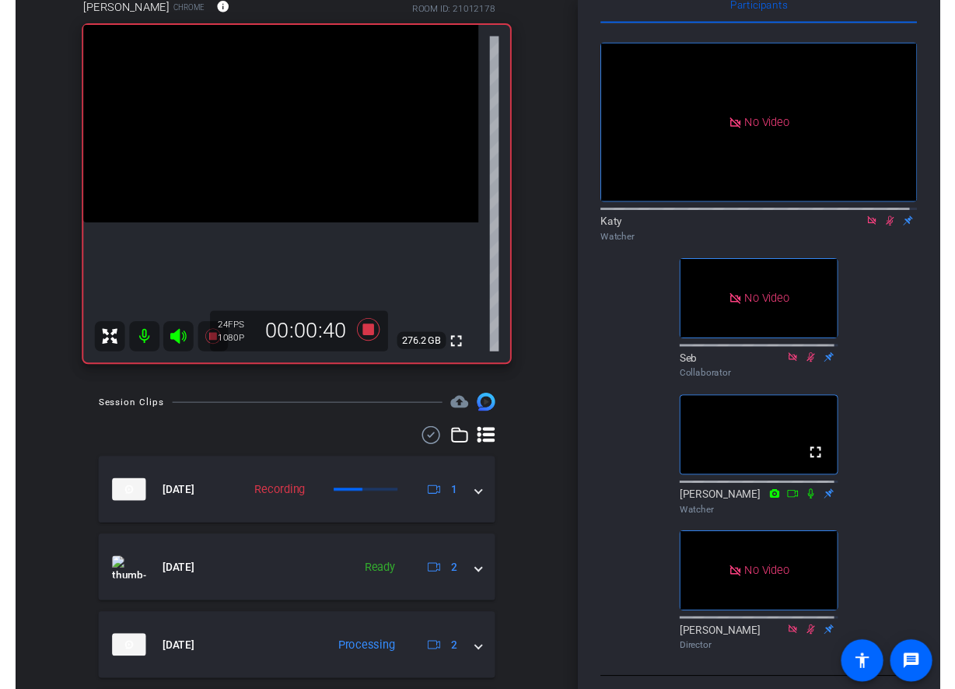
scroll to position [0, 0]
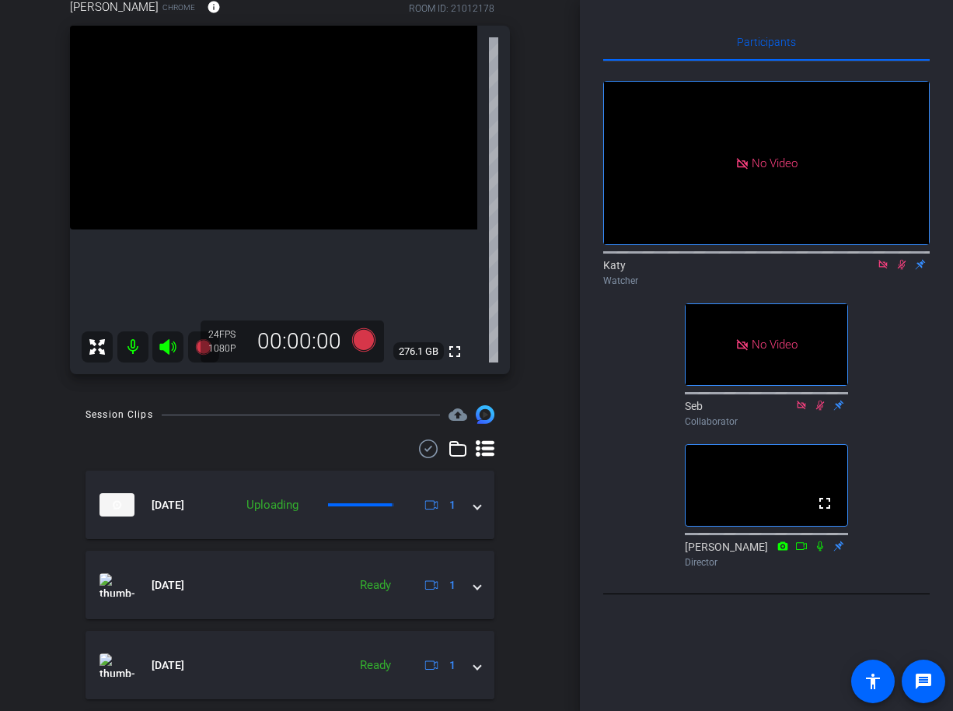
click at [902, 270] on icon at bounding box center [902, 264] width 12 height 11
click at [880, 270] on icon at bounding box center [883, 264] width 12 height 11
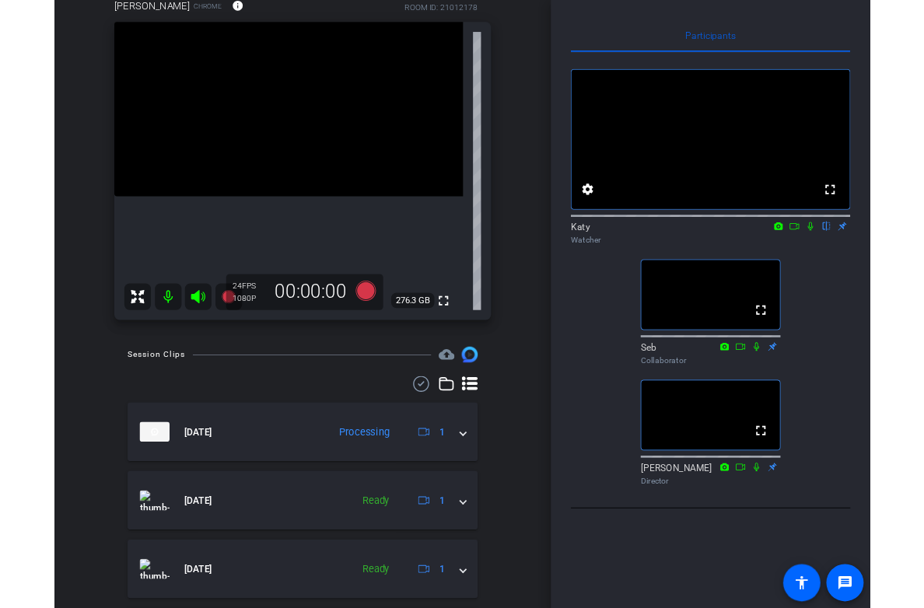
scroll to position [148, 0]
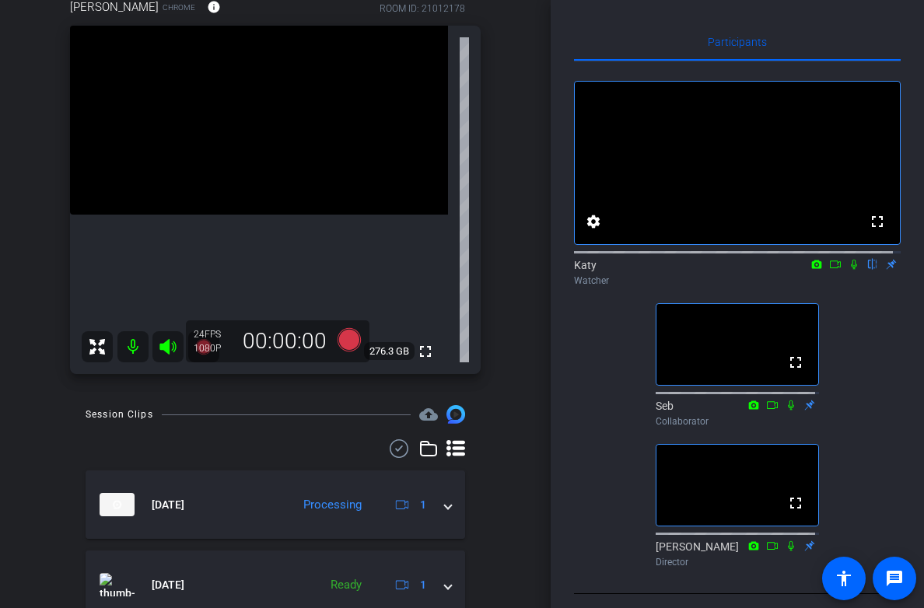
click at [847, 270] on icon at bounding box center [853, 264] width 12 height 11
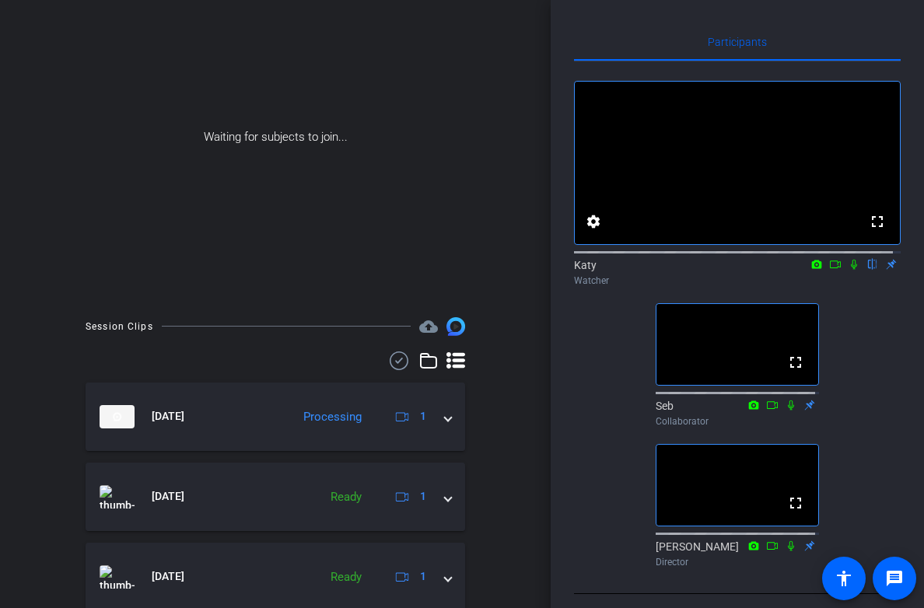
scroll to position [60, 0]
